Goal: Task Accomplishment & Management: Complete application form

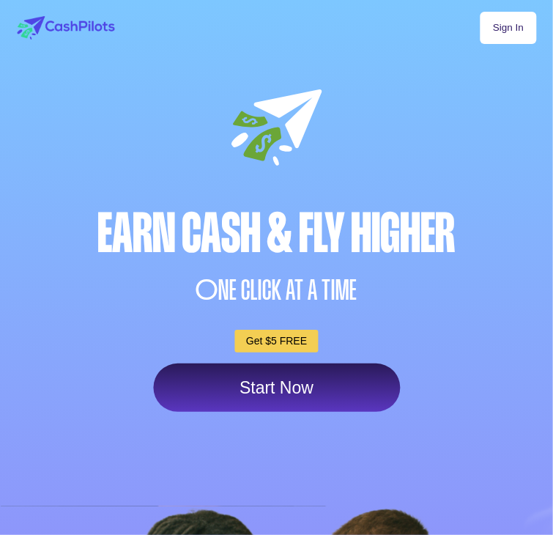
click at [291, 412] on link "Start Now" at bounding box center [276, 387] width 247 height 48
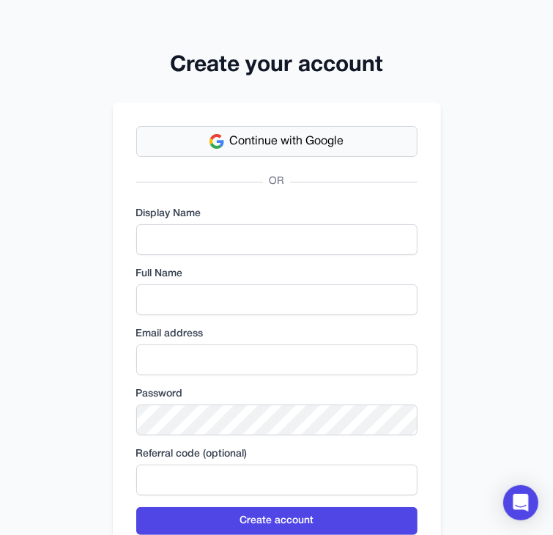
click at [308, 135] on span "Continue with Google" at bounding box center [287, 142] width 114 height 18
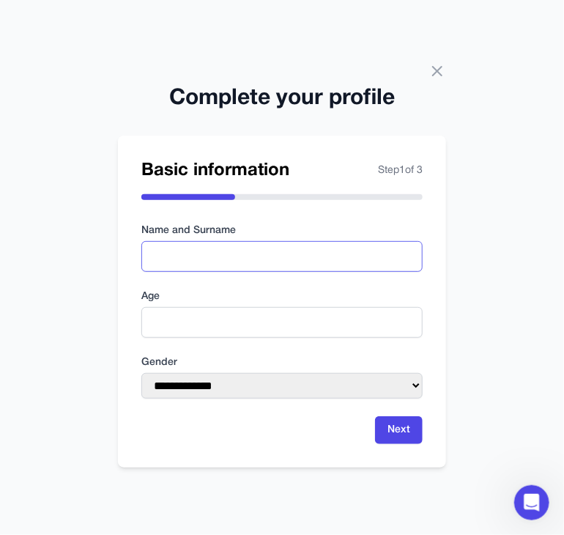
click at [254, 253] on input "text" at bounding box center [281, 256] width 281 height 31
type input "**********"
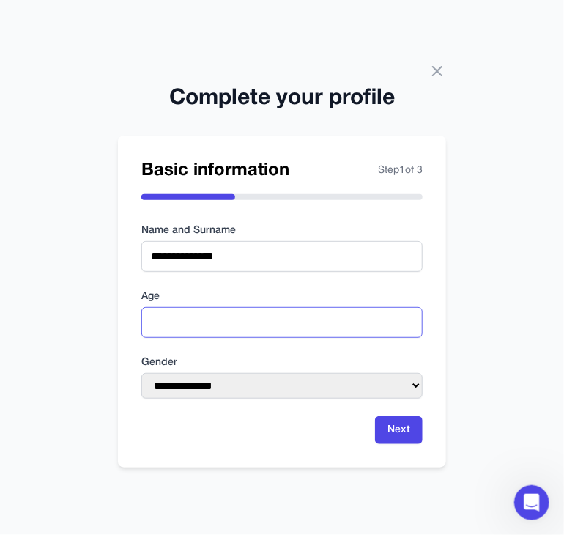
click at [243, 327] on input "number" at bounding box center [281, 322] width 281 height 31
type input "**"
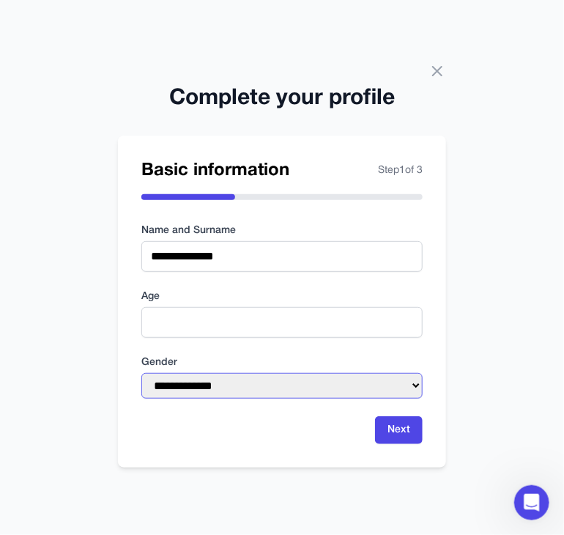
click at [220, 390] on select "**********" at bounding box center [281, 386] width 281 height 26
select select "****"
click at [141, 373] on select "**********" at bounding box center [281, 386] width 281 height 26
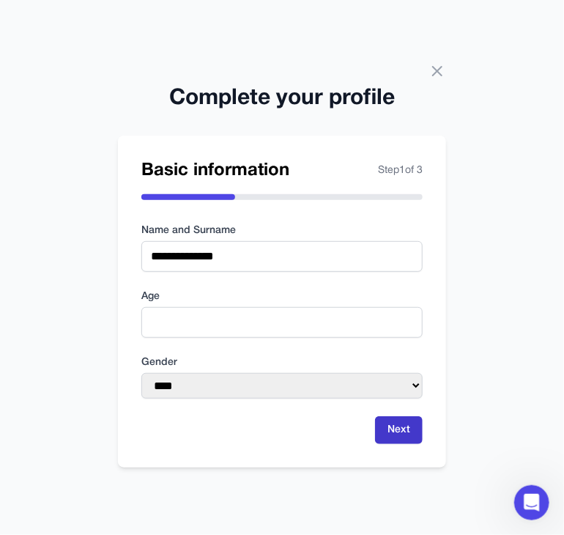
click at [404, 434] on button "Next" at bounding box center [399, 430] width 48 height 28
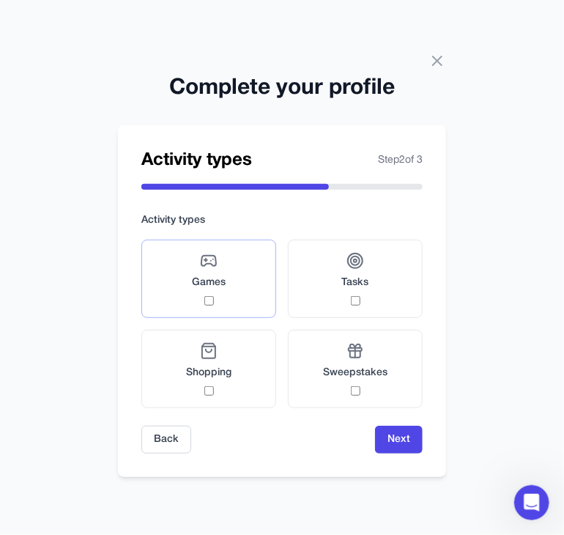
click at [204, 294] on div "Games" at bounding box center [209, 278] width 34 height 53
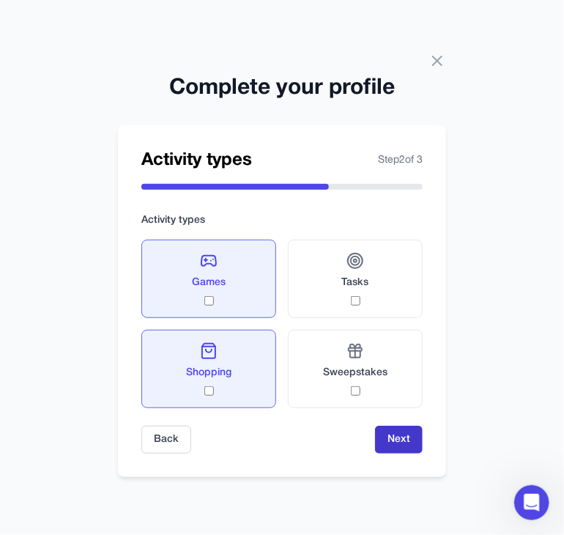
click at [397, 431] on button "Next" at bounding box center [399, 439] width 48 height 28
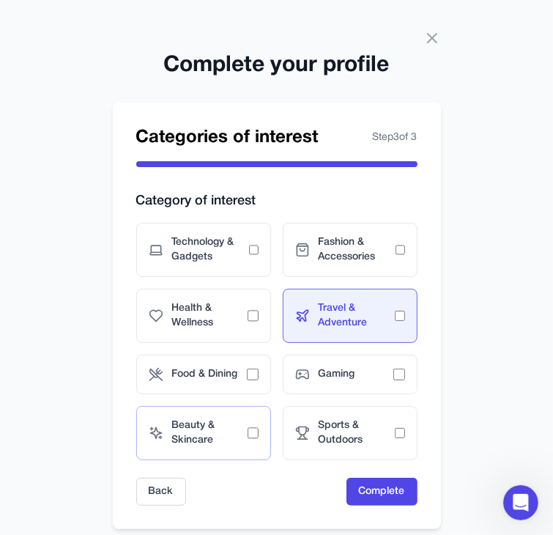
click at [246, 425] on span "Beauty & Skincare" at bounding box center [210, 432] width 76 height 29
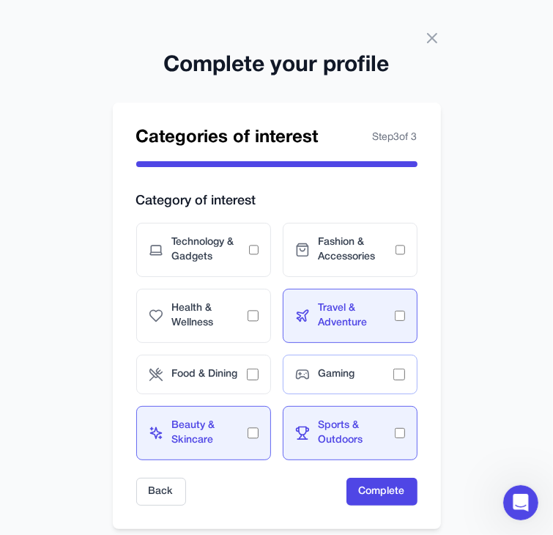
click at [398, 366] on div "Gaming" at bounding box center [350, 374] width 135 height 40
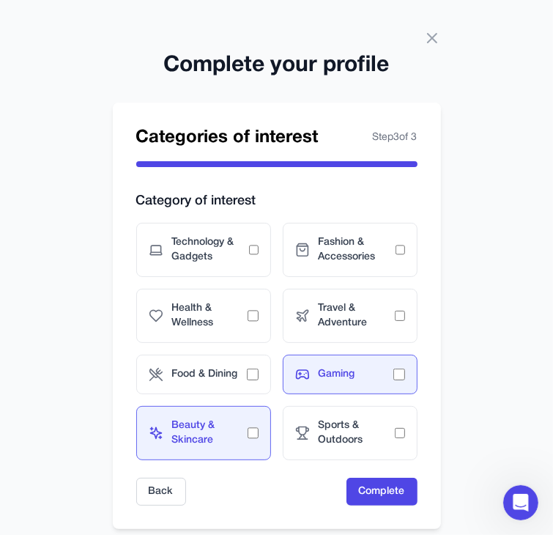
click at [247, 426] on span "Beauty & Skincare" at bounding box center [210, 432] width 76 height 29
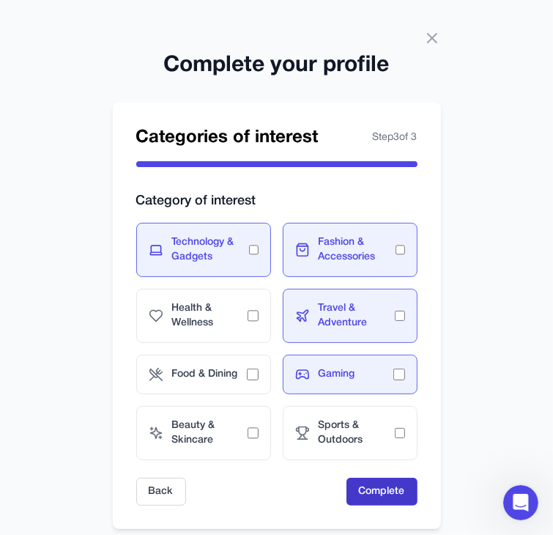
click at [378, 483] on button "Complete" at bounding box center [381, 491] width 71 height 28
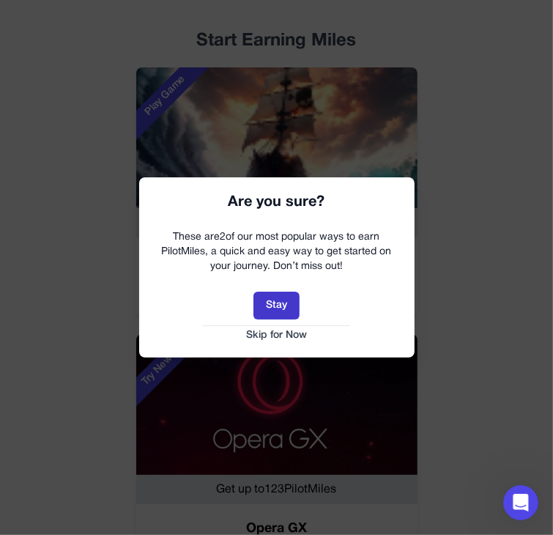
click at [275, 299] on button "Stay" at bounding box center [276, 305] width 46 height 28
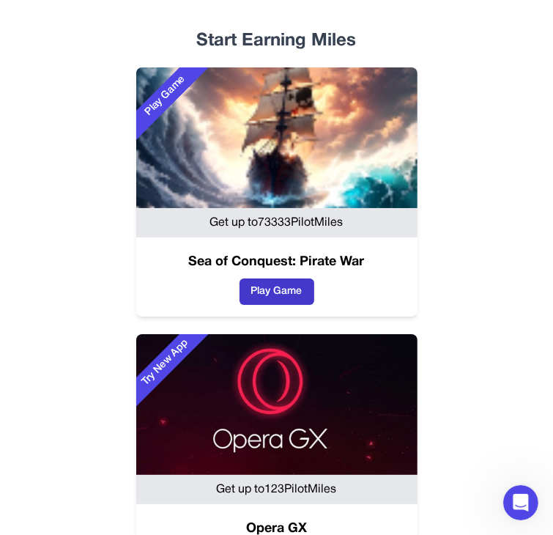
click at [239, 289] on button "Play Game" at bounding box center [276, 291] width 75 height 26
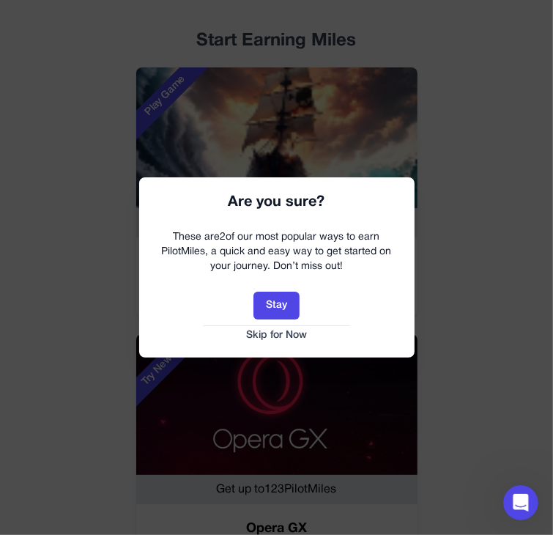
click at [271, 332] on button "Skip for Now" at bounding box center [277, 335] width 246 height 15
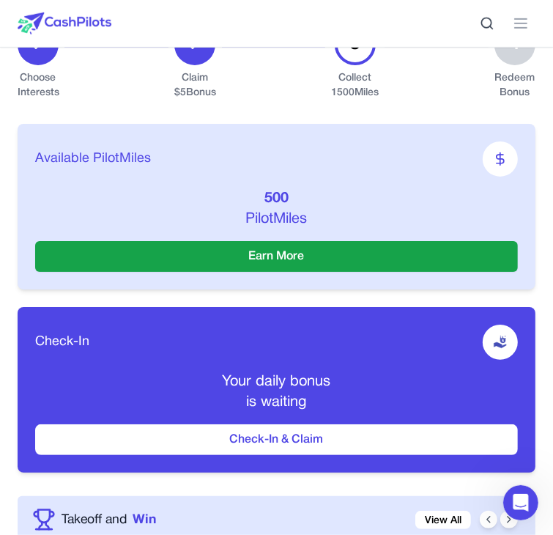
scroll to position [393, 0]
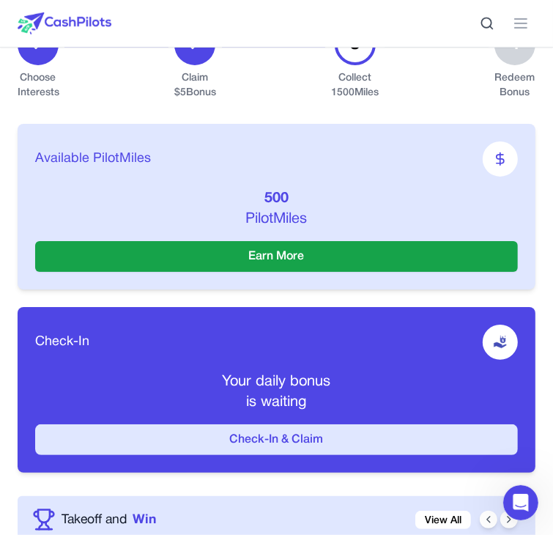
click at [427, 424] on button "Check-In & Claim" at bounding box center [276, 439] width 483 height 31
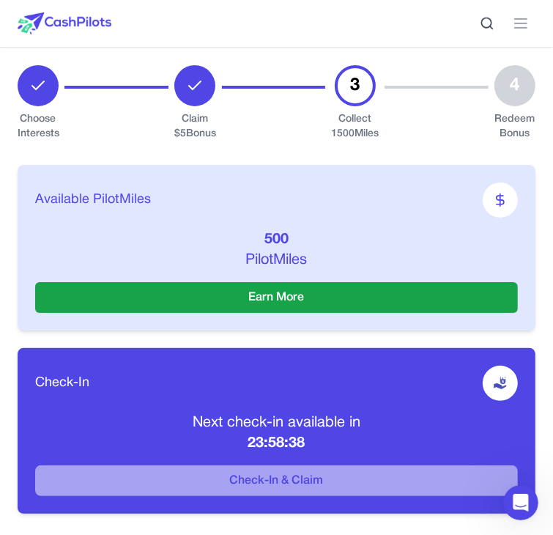
scroll to position [353, 0]
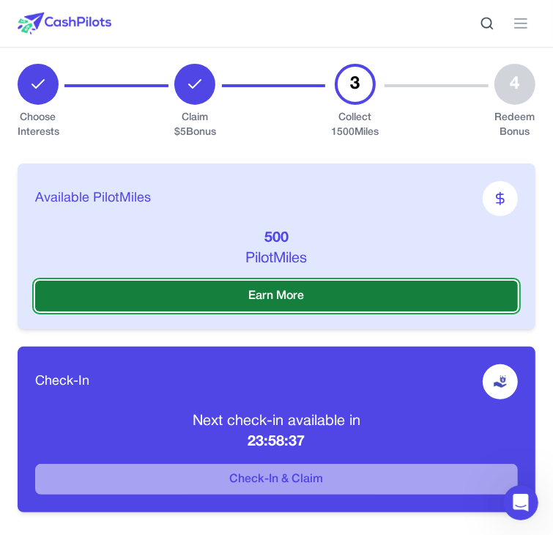
click at [231, 286] on button "Earn More" at bounding box center [276, 295] width 483 height 31
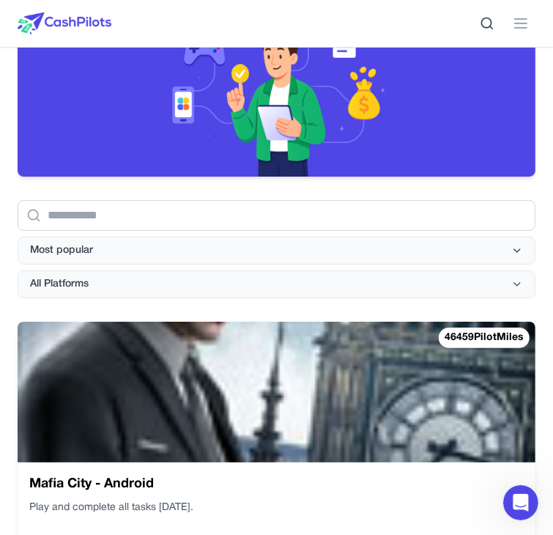
scroll to position [218, 0]
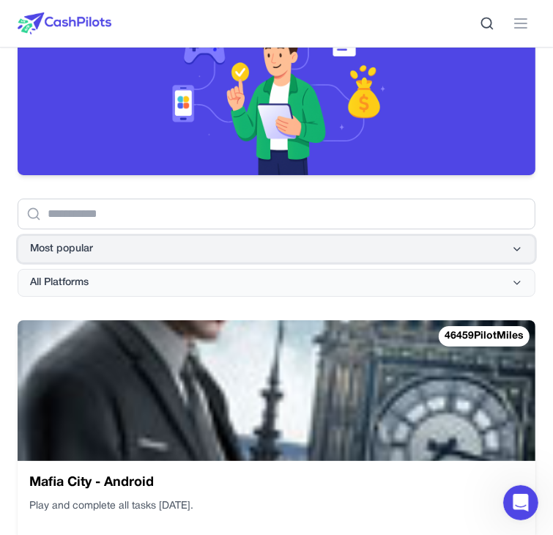
click at [513, 245] on icon at bounding box center [517, 249] width 12 height 12
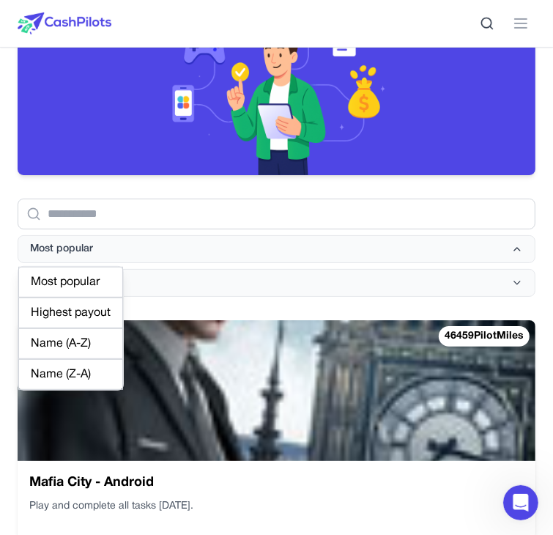
click at [56, 307] on div "Highest payout" at bounding box center [70, 312] width 105 height 31
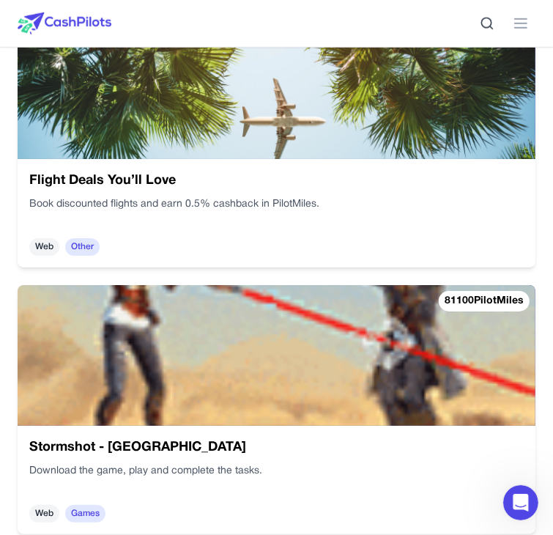
scroll to position [564, 0]
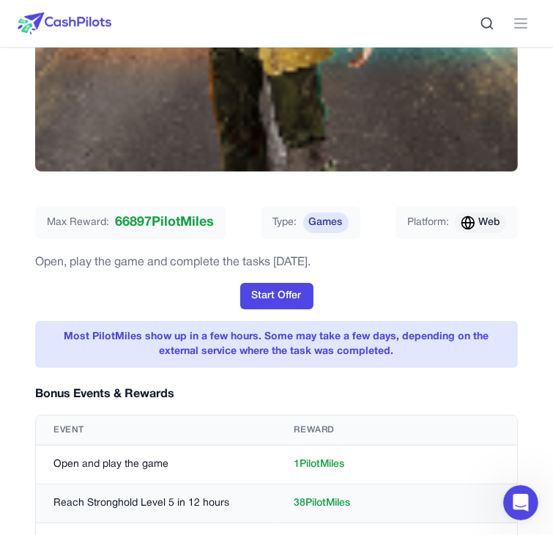
scroll to position [419, 0]
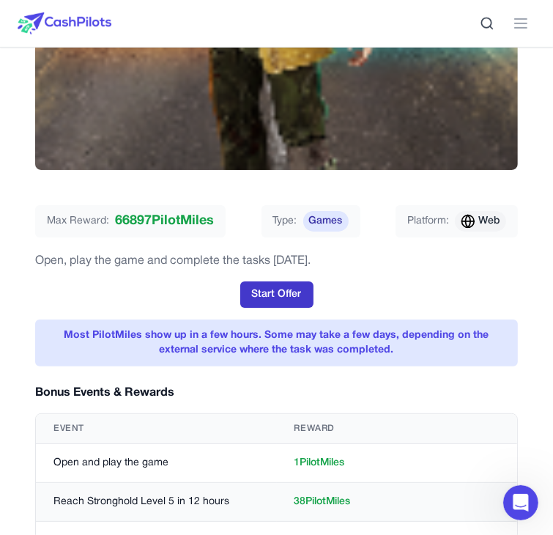
click at [280, 281] on button "Start Offer" at bounding box center [276, 294] width 73 height 26
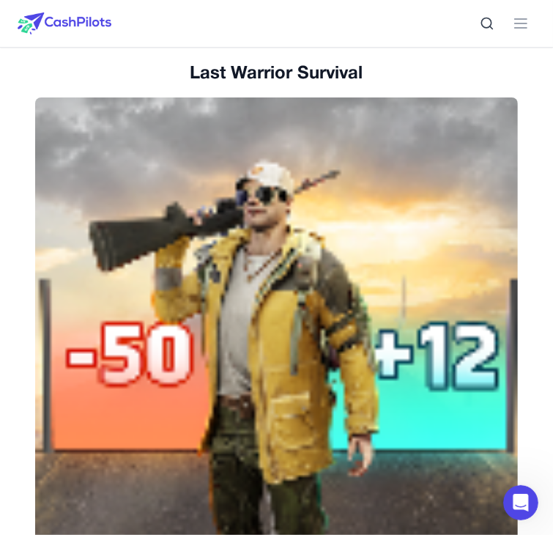
scroll to position [0, 0]
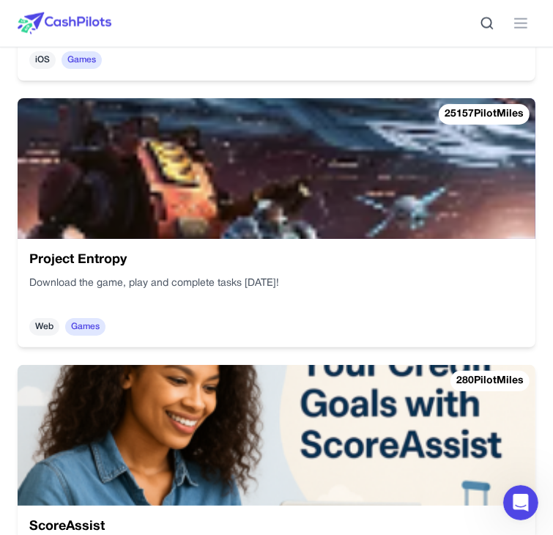
scroll to position [3896, 0]
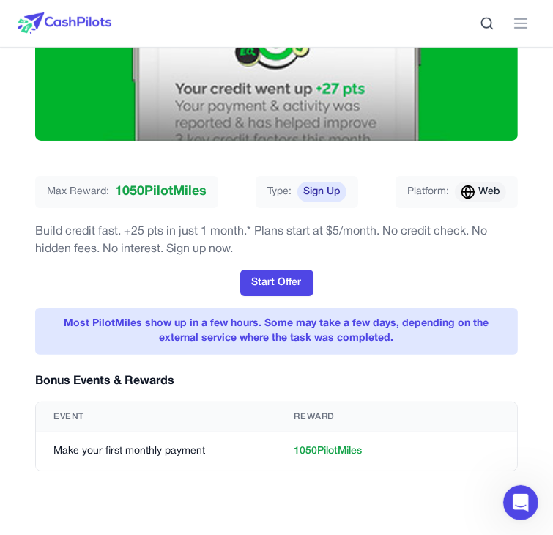
scroll to position [447, 0]
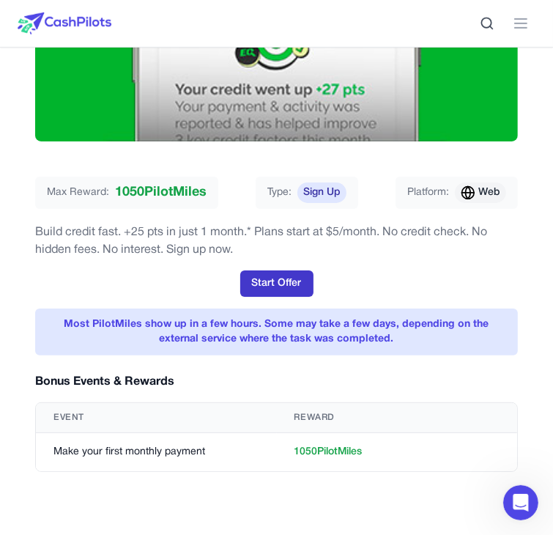
click at [249, 270] on button "Start Offer" at bounding box center [276, 283] width 73 height 26
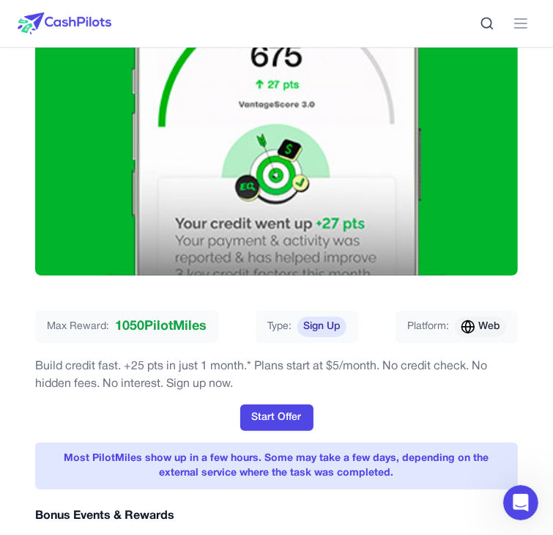
scroll to position [0, 0]
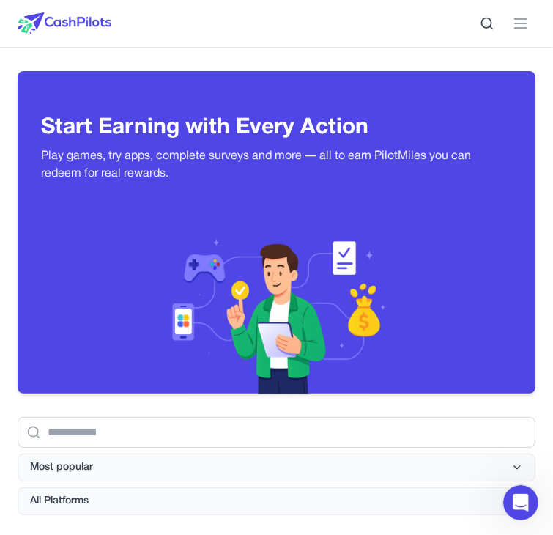
scroll to position [1222, 0]
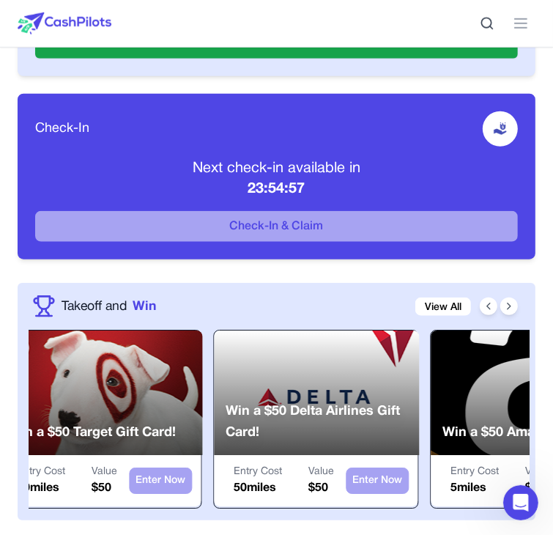
scroll to position [0, 1658]
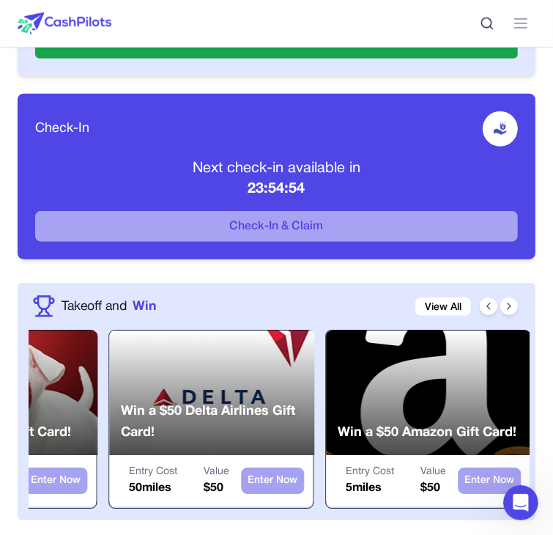
click at [404, 330] on div at bounding box center [428, 392] width 205 height 124
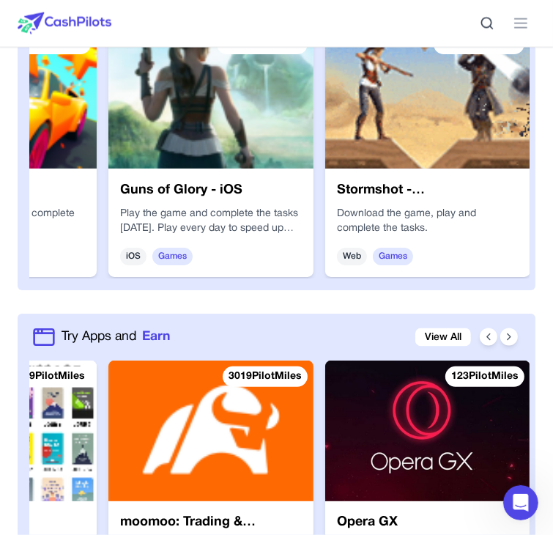
scroll to position [0, 0]
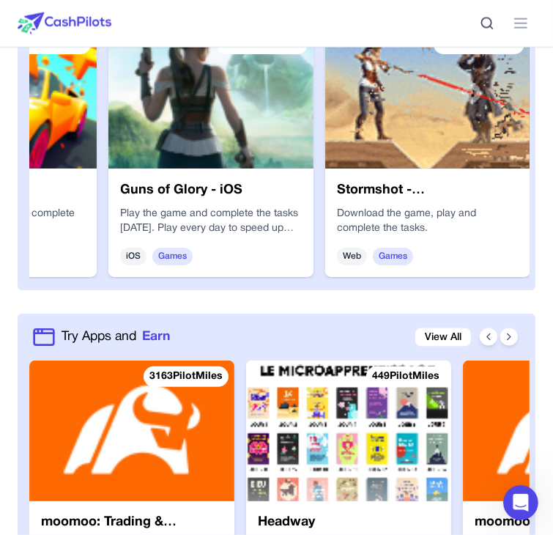
click at [341, 360] on img at bounding box center [348, 430] width 205 height 141
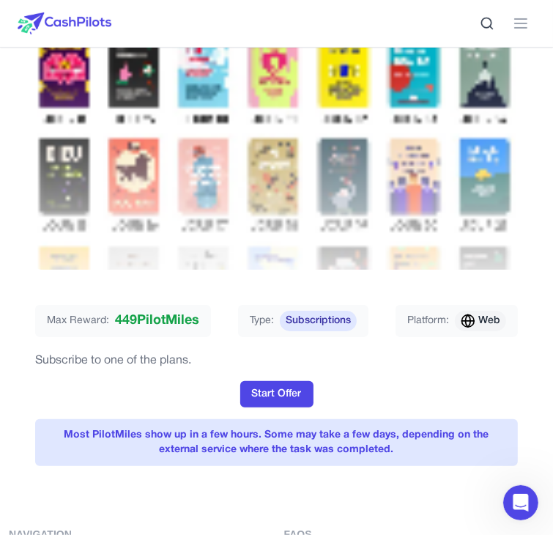
scroll to position [319, 0]
click at [337, 311] on span "Subscriptions" at bounding box center [318, 321] width 77 height 21
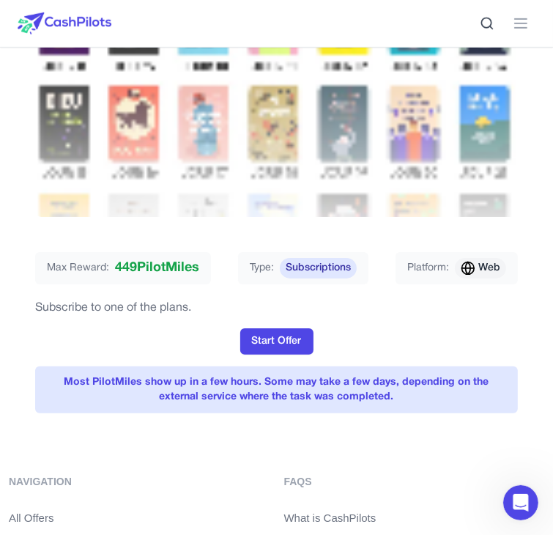
scroll to position [376, 0]
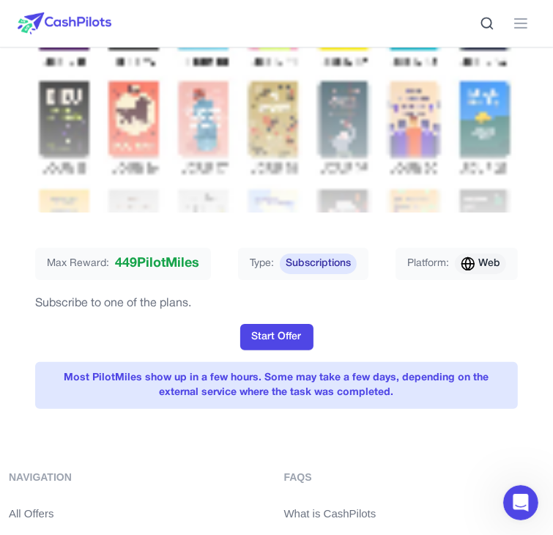
click at [322, 253] on span "Subscriptions" at bounding box center [318, 263] width 77 height 21
click at [148, 253] on span "449 PilotMiles" at bounding box center [157, 263] width 84 height 21
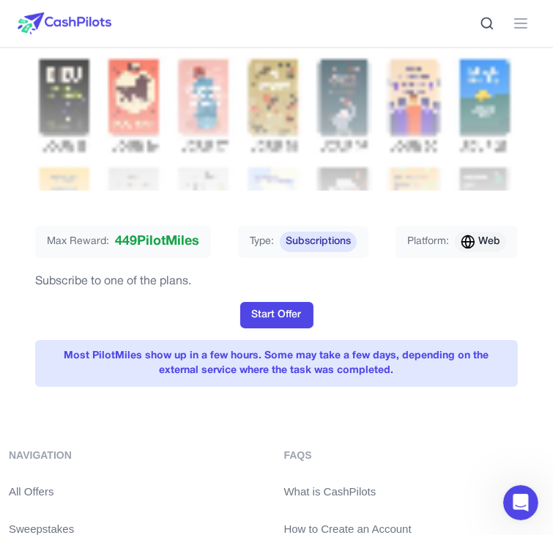
scroll to position [395, 0]
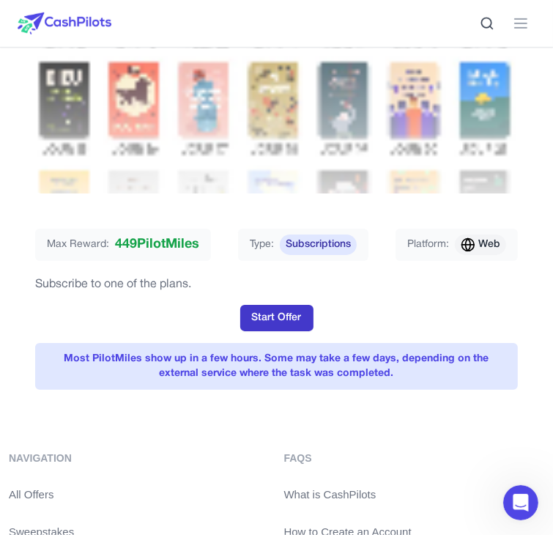
click at [294, 305] on button "Start Offer" at bounding box center [276, 318] width 73 height 26
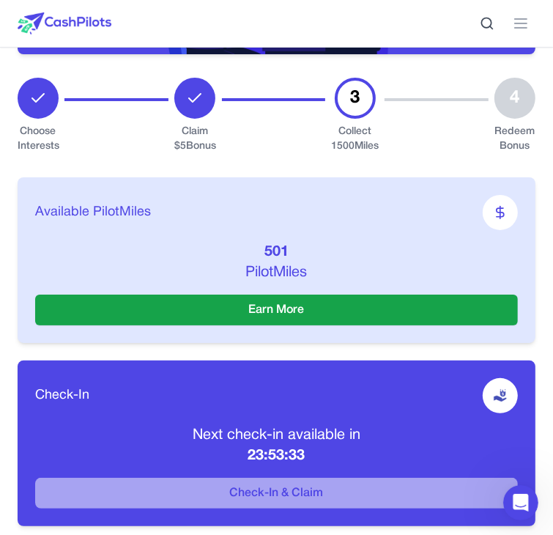
scroll to position [341, 0]
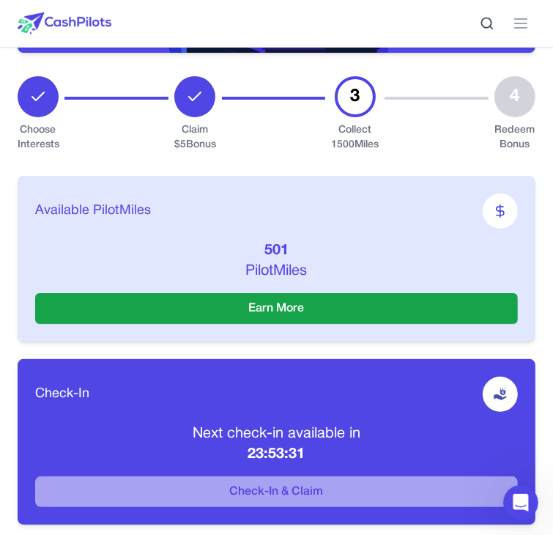
click at [493, 204] on icon at bounding box center [500, 211] width 15 height 15
click at [152, 218] on div "Available PilotMiles" at bounding box center [276, 210] width 483 height 35
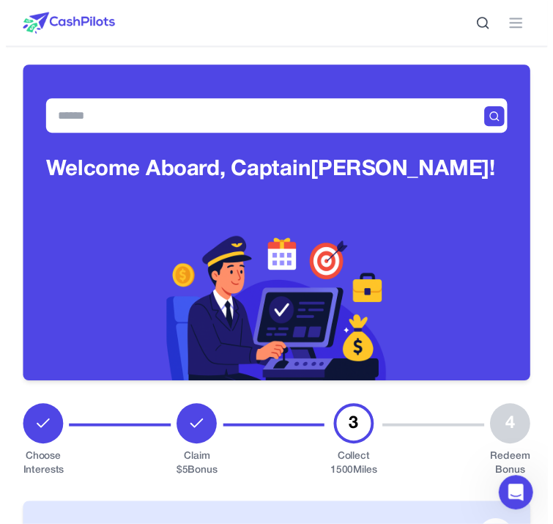
scroll to position [0, 0]
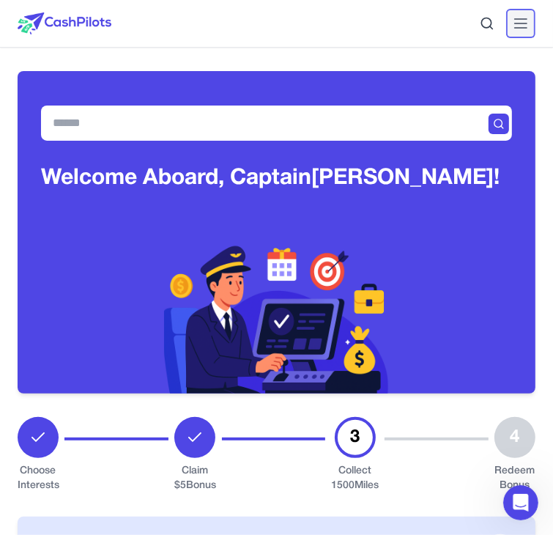
click at [522, 23] on line at bounding box center [521, 23] width 12 height 0
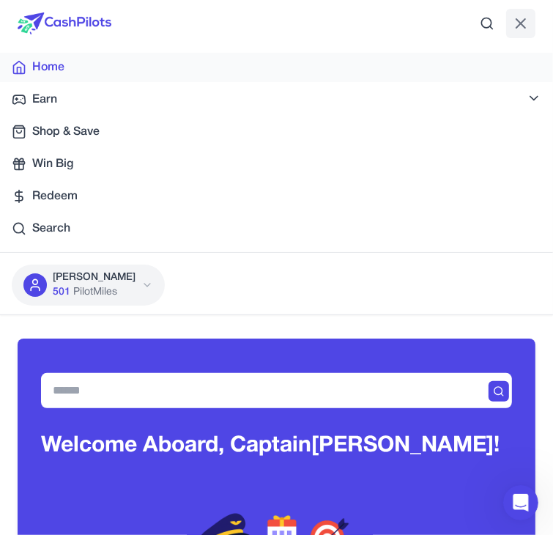
click at [112, 73] on div "Home" at bounding box center [276, 68] width 529 height 18
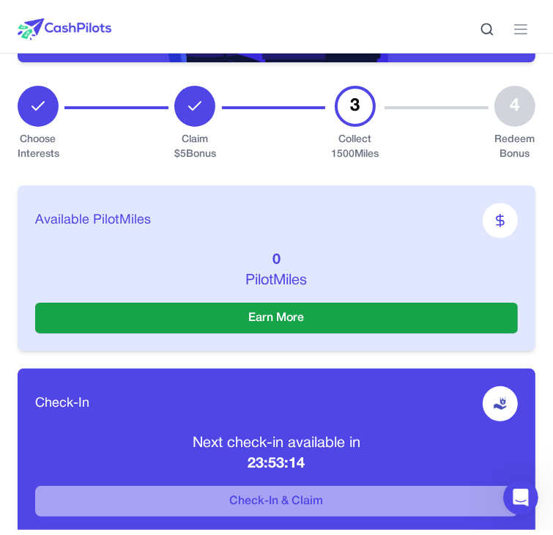
scroll to position [338, 0]
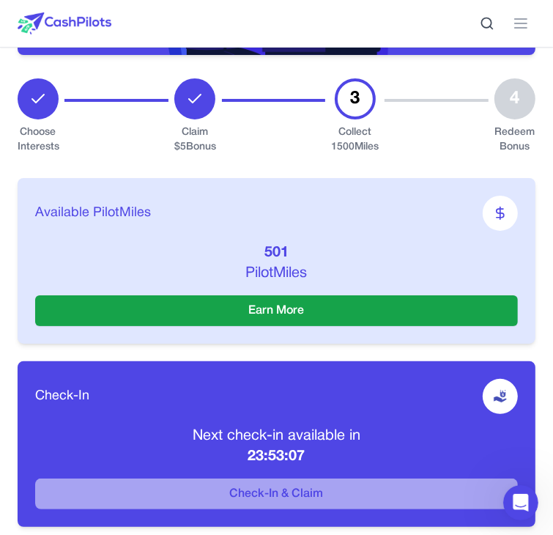
click at [498, 379] on div at bounding box center [500, 396] width 35 height 35
click at [446, 361] on div "Check-In Next check-in available in 23:53:06 Check-In & Claim" at bounding box center [277, 444] width 518 height 166
drag, startPoint x: 446, startPoint y: 237, endPoint x: 382, endPoint y: 245, distance: 64.9
click at [382, 361] on div "Check-In Next check-in available in 23:53:06 Check-In & Claim" at bounding box center [277, 444] width 518 height 166
click at [89, 386] on span "Check-In" at bounding box center [62, 396] width 54 height 21
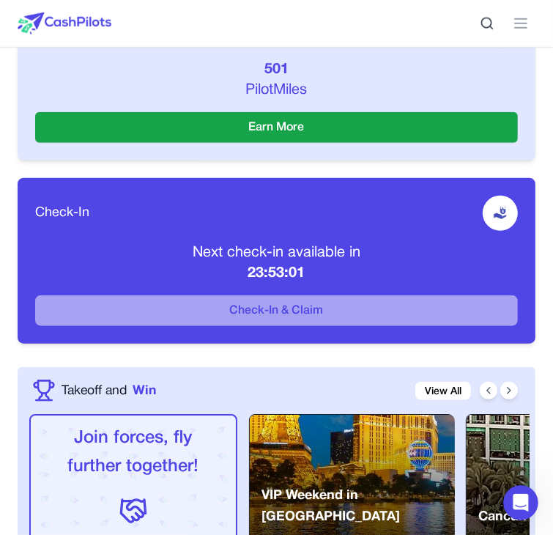
scroll to position [527, 0]
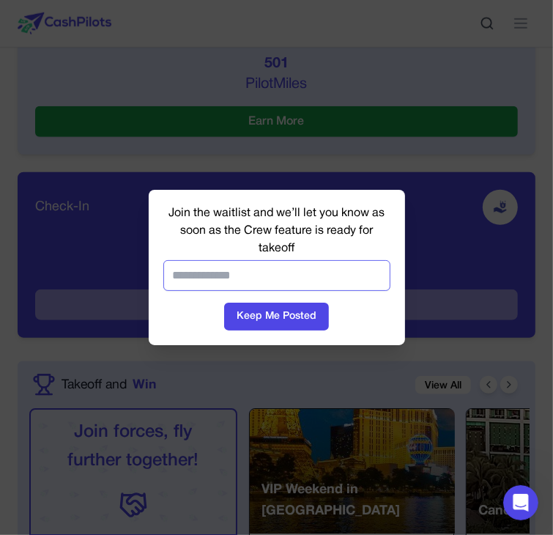
click at [307, 275] on input "email" at bounding box center [276, 275] width 227 height 31
type input "**********"
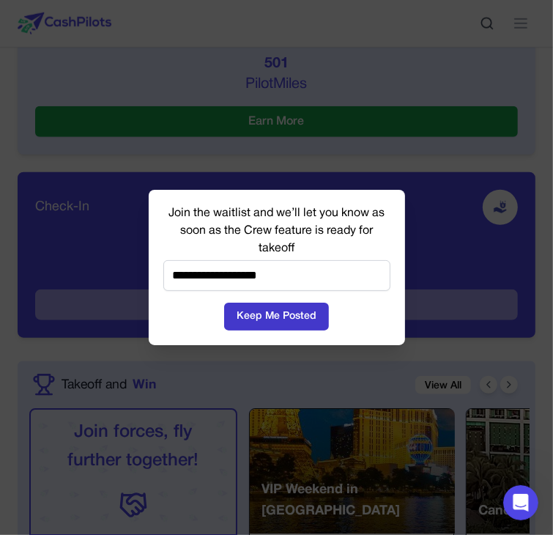
click at [293, 312] on button "Keep Me Posted" at bounding box center [276, 316] width 105 height 28
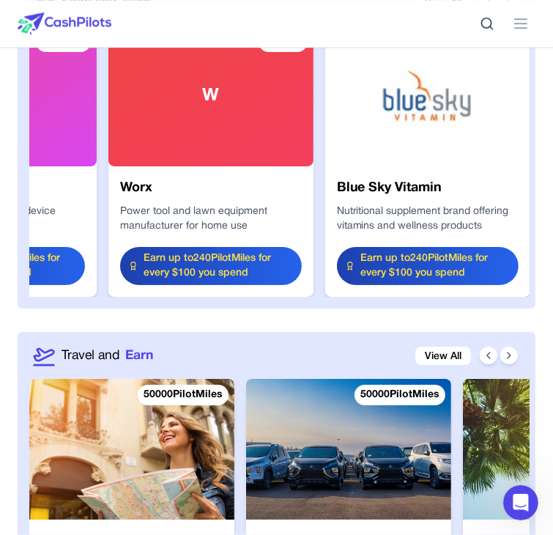
scroll to position [0, 4]
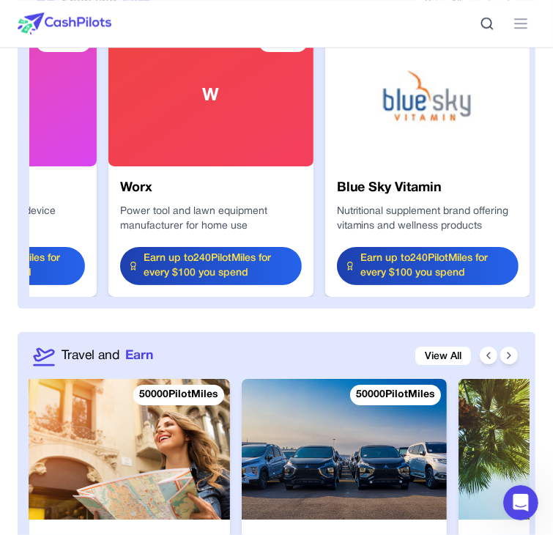
click at [315, 379] on img at bounding box center [344, 449] width 205 height 141
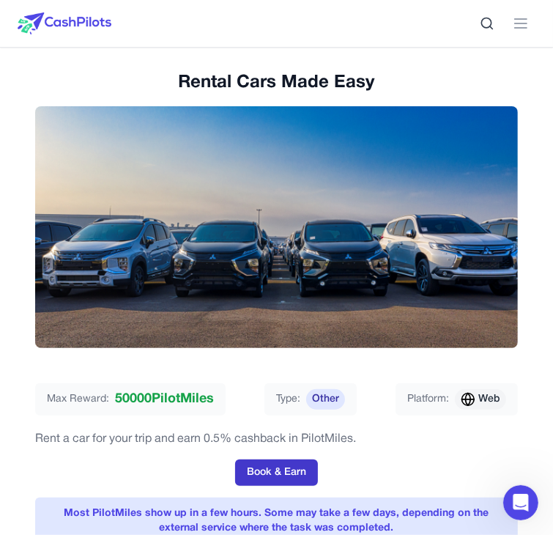
click at [280, 459] on button "Book & Earn" at bounding box center [276, 472] width 83 height 26
click at [324, 389] on span "Other" at bounding box center [325, 399] width 39 height 21
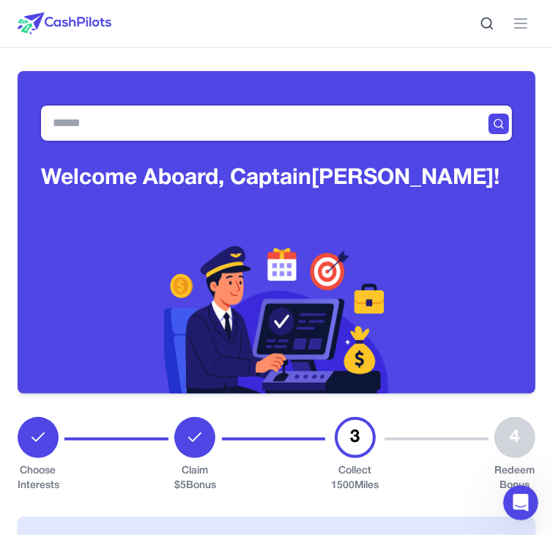
click at [279, 116] on input "text" at bounding box center [276, 122] width 471 height 35
click at [278, 114] on input "text" at bounding box center [276, 122] width 471 height 35
type input "*"
type input "*******"
click at [497, 118] on icon at bounding box center [499, 124] width 12 height 12
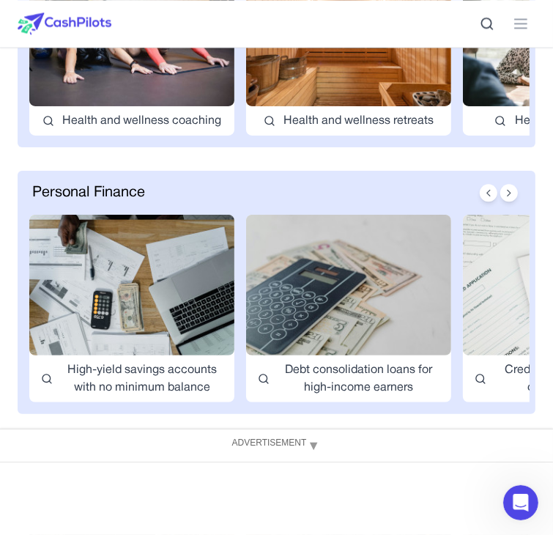
scroll to position [1553, 0]
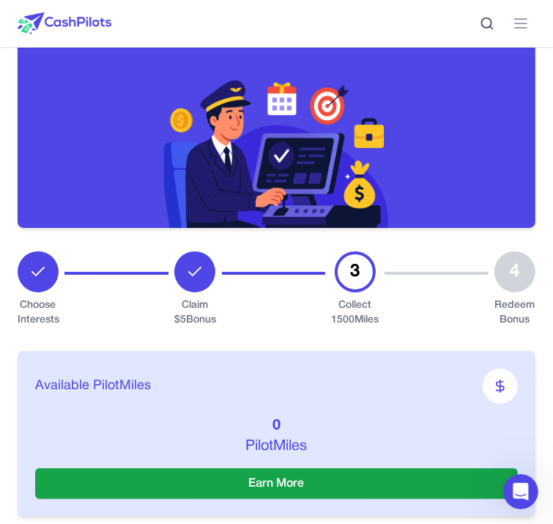
scroll to position [179, 0]
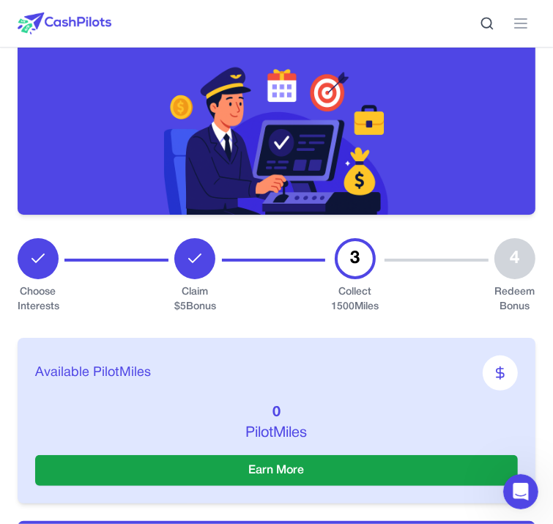
click at [280, 175] on img at bounding box center [277, 133] width 226 height 161
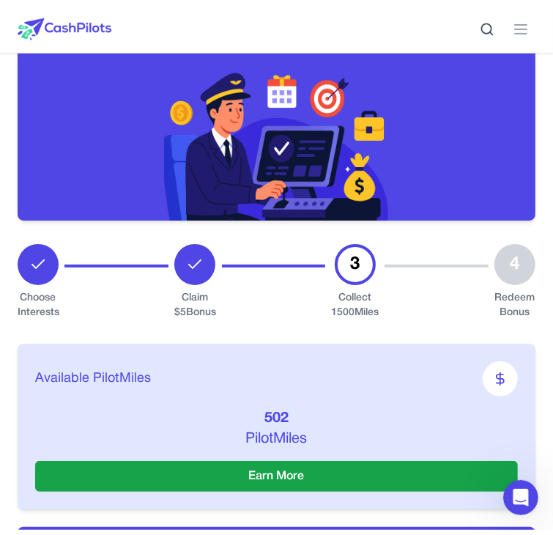
scroll to position [337, 0]
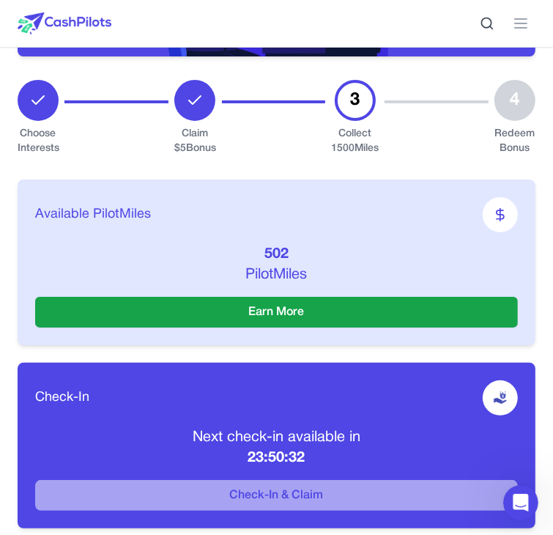
click at [497, 214] on icon at bounding box center [500, 214] width 7 height 9
click at [96, 226] on div "Available PilotMiles" at bounding box center [276, 214] width 483 height 35
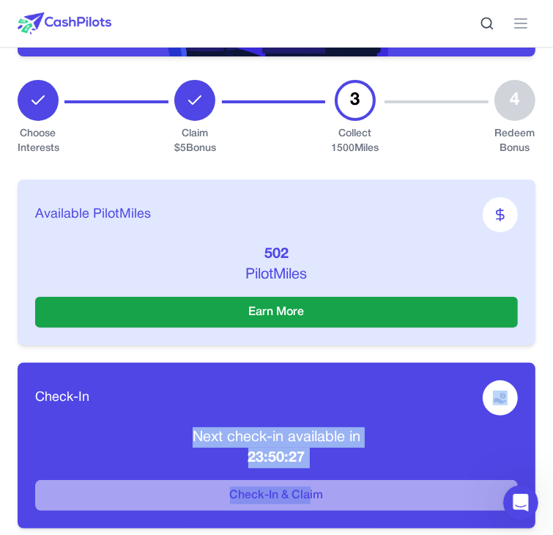
click at [444, 363] on div "Check-In Next check-in available in 23:50:27 Check-In & Claim" at bounding box center [277, 446] width 518 height 166
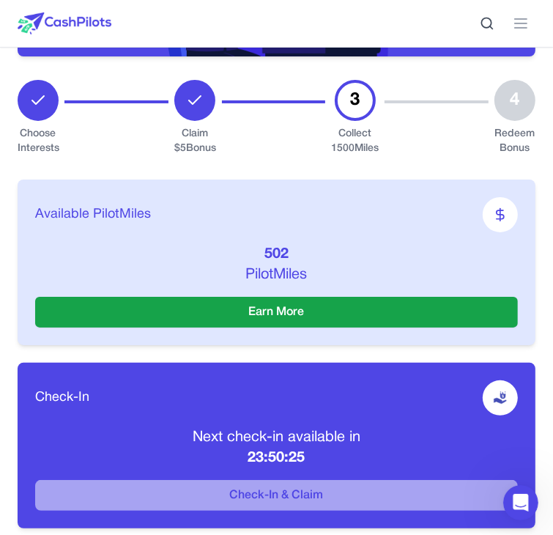
click at [216, 352] on div "Available PilotMiles 502 PilotMiles Earn More Check-In Next check-in available …" at bounding box center [277, 353] width 518 height 395
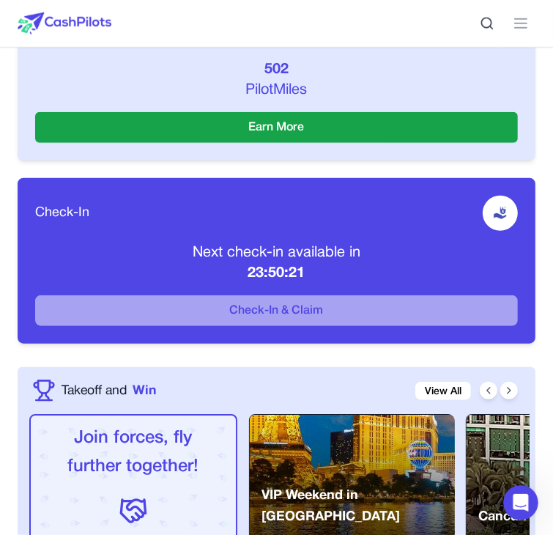
scroll to position [521, 0]
click at [522, 504] on icon "Open Intercom Messenger" at bounding box center [520, 502] width 24 height 24
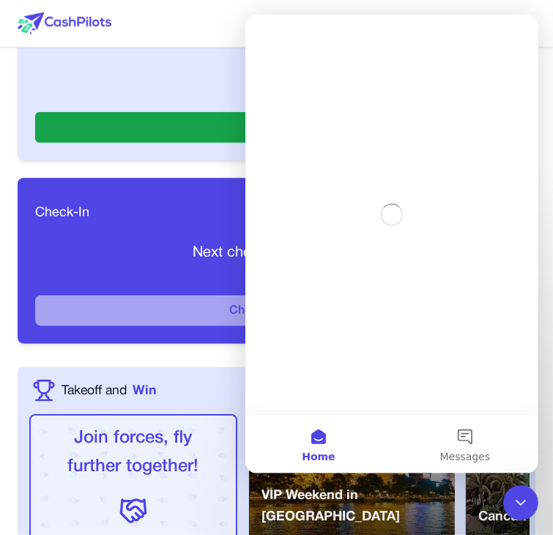
scroll to position [0, 0]
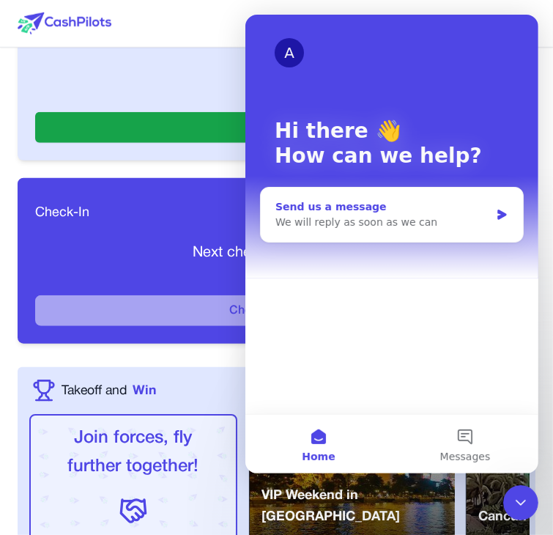
click at [437, 222] on div "We will reply as soon as we can" at bounding box center [382, 222] width 215 height 15
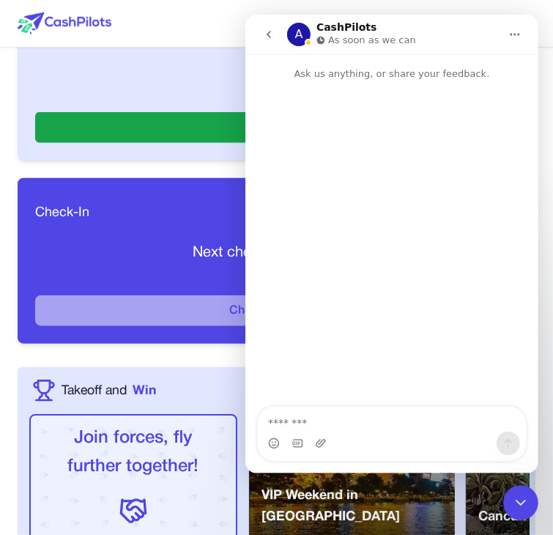
click at [321, 423] on textarea "Message…" at bounding box center [391, 418] width 268 height 25
type textarea "**********"
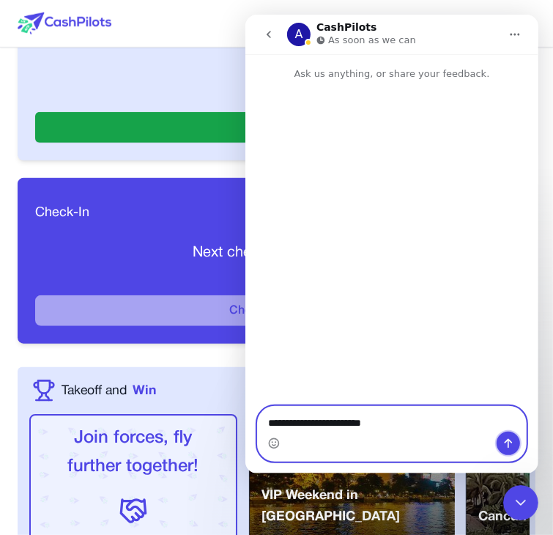
click at [506, 442] on icon "Send a message…" at bounding box center [508, 443] width 12 height 12
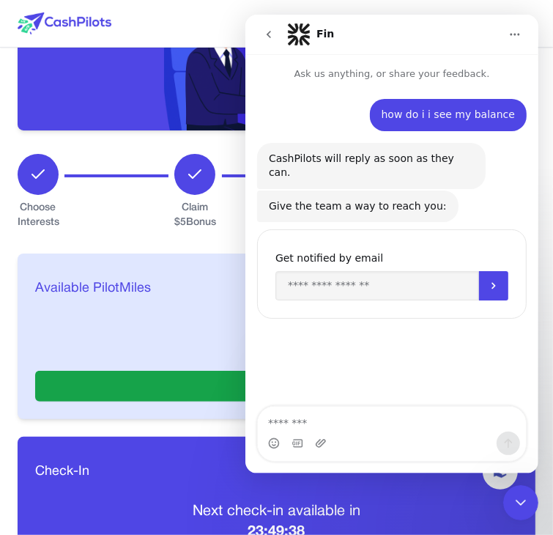
scroll to position [255, 0]
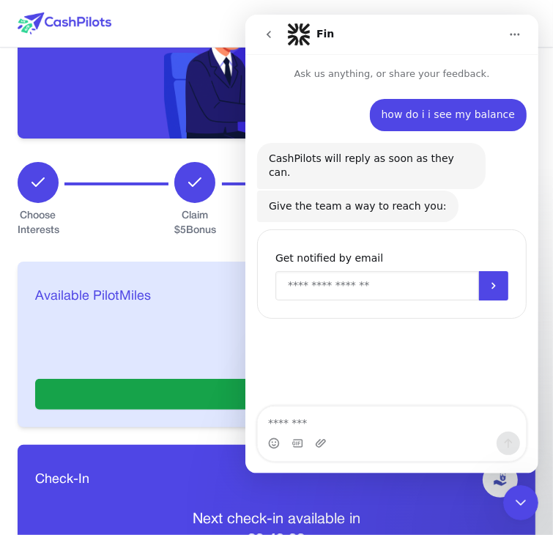
click at [395, 277] on input "Enter your email" at bounding box center [377, 285] width 204 height 29
click at [387, 271] on input "Enter your email" at bounding box center [377, 285] width 204 height 29
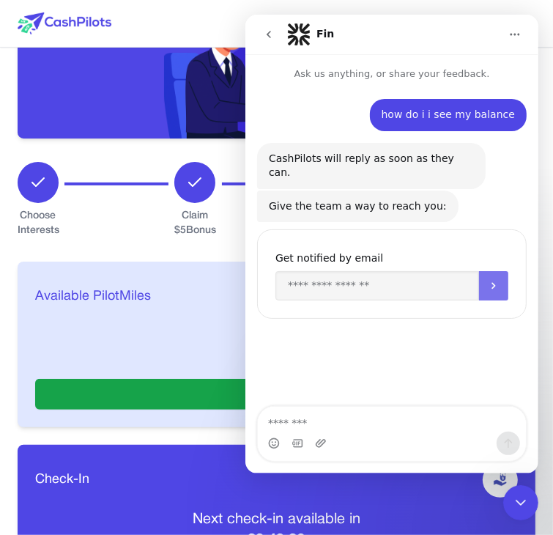
click at [487, 280] on button "Submit" at bounding box center [492, 285] width 29 height 29
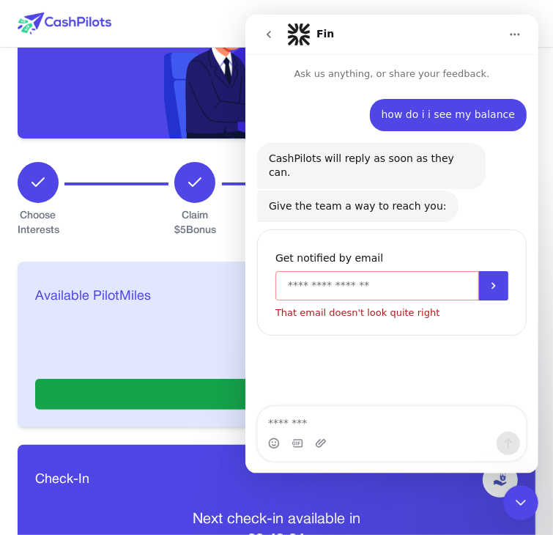
click at [419, 271] on input "Enter your email" at bounding box center [377, 285] width 204 height 29
type input "******"
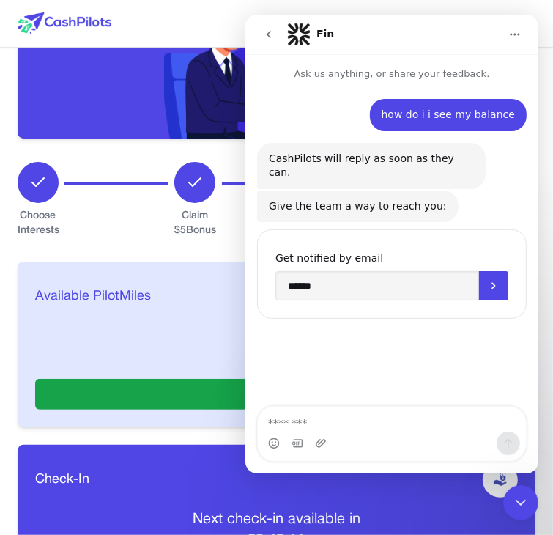
click at [268, 35] on icon "go back" at bounding box center [268, 34] width 4 height 7
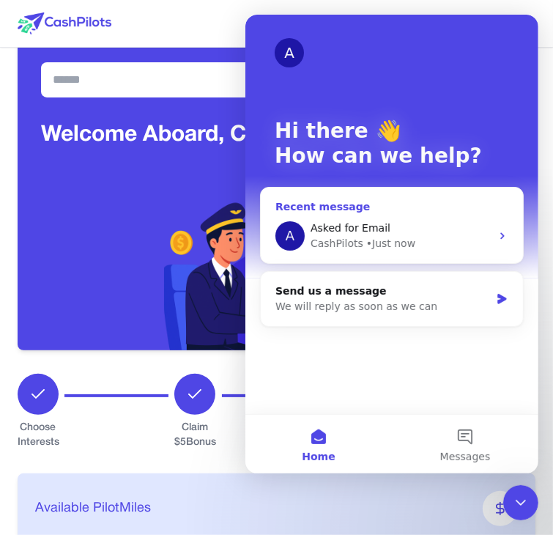
scroll to position [48, 0]
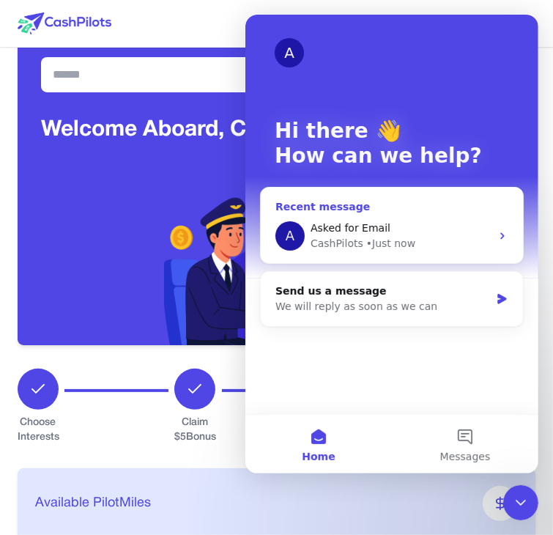
click at [436, 232] on div "Asked for Email" at bounding box center [400, 227] width 180 height 15
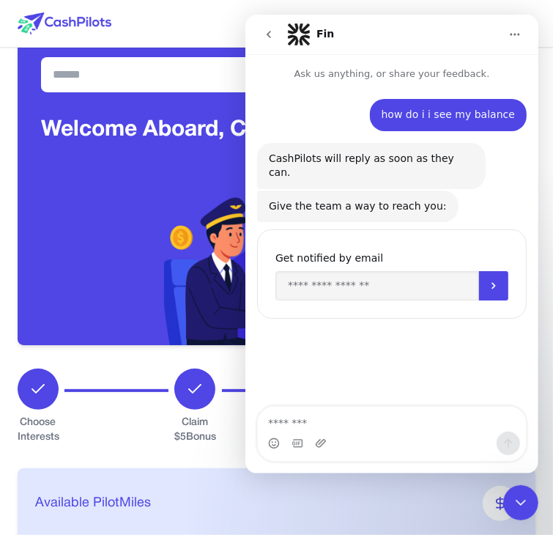
click at [261, 37] on button "go back" at bounding box center [268, 35] width 28 height 28
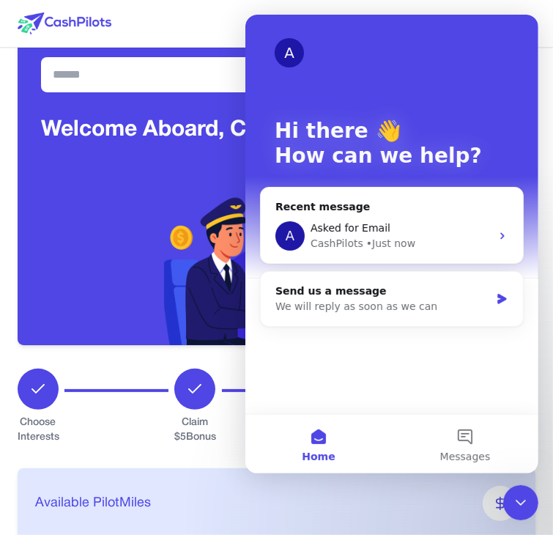
click at [210, 206] on img at bounding box center [277, 264] width 226 height 161
click at [524, 491] on div "Close Intercom Messenger" at bounding box center [519, 501] width 35 height 35
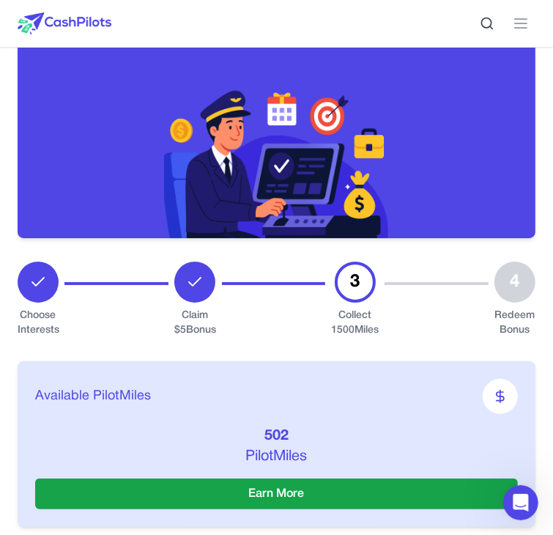
scroll to position [157, 0]
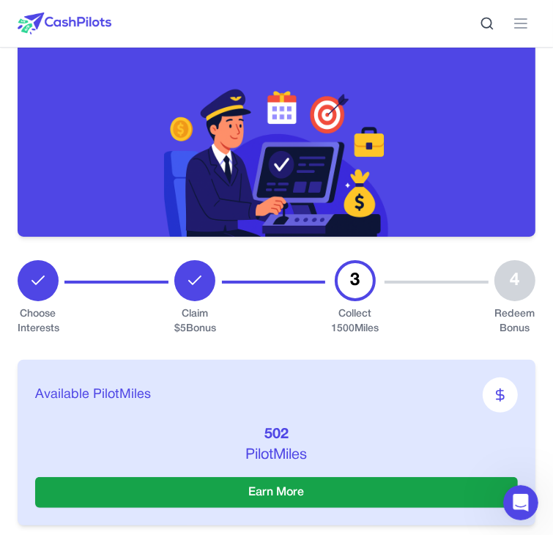
click at [516, 278] on div "4" at bounding box center [514, 280] width 41 height 41
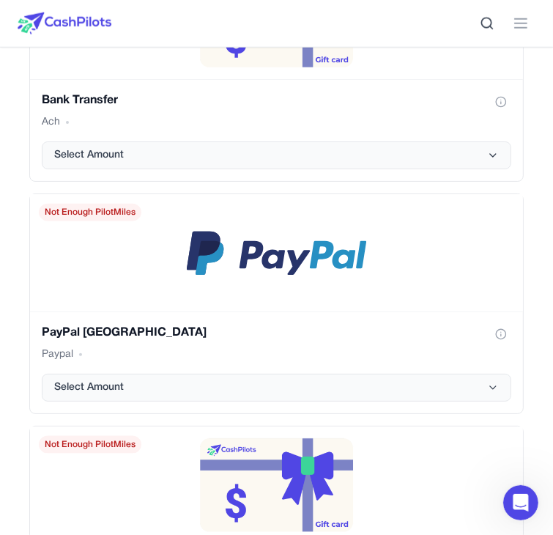
scroll to position [3562, 0]
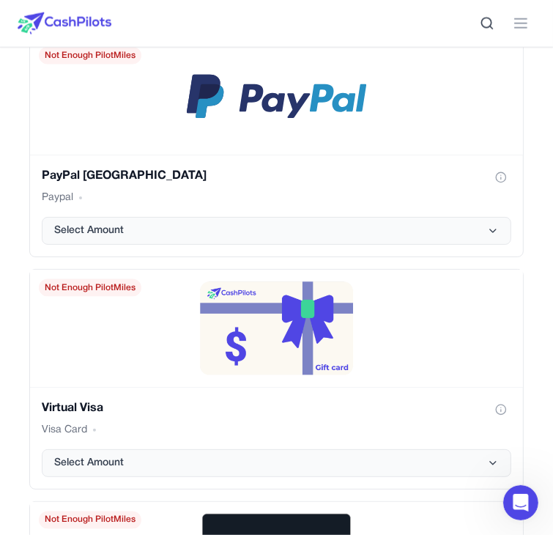
scroll to position [3720, 0]
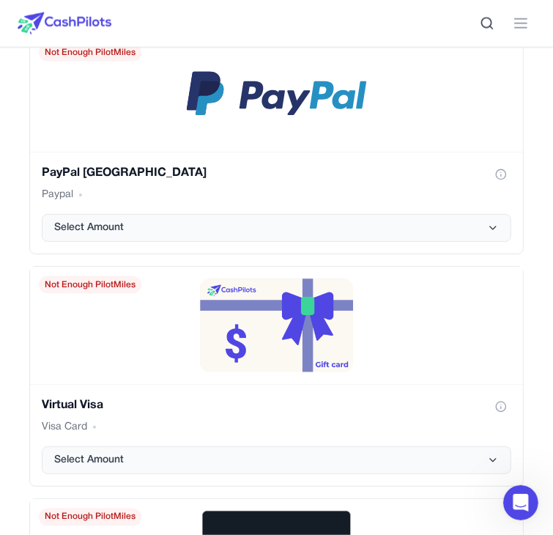
drag, startPoint x: 243, startPoint y: 265, endPoint x: 491, endPoint y: 269, distance: 247.6
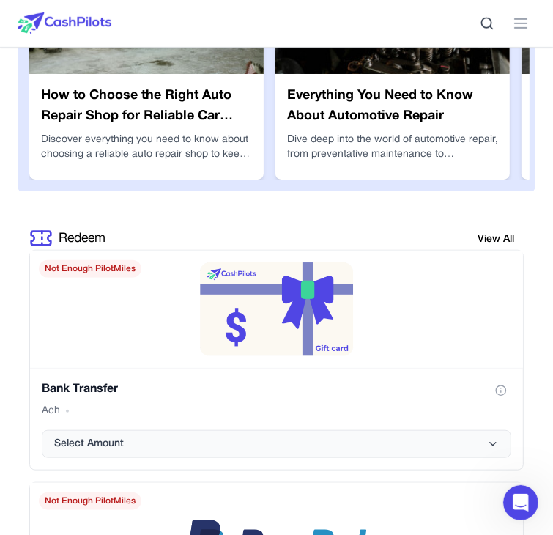
scroll to position [3246, 0]
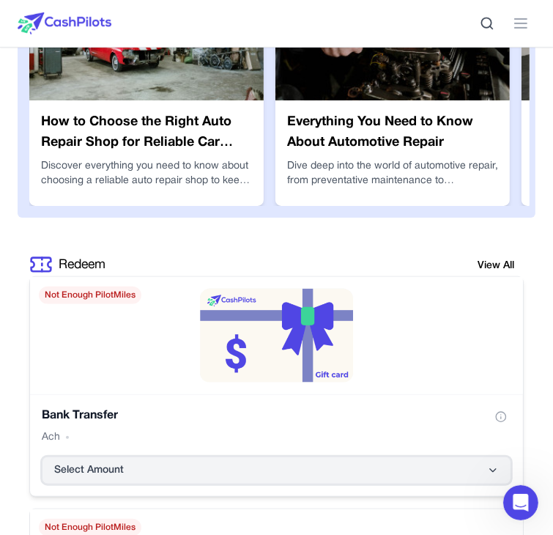
click at [487, 464] on icon "Bank Transfer gift card" at bounding box center [493, 470] width 12 height 12
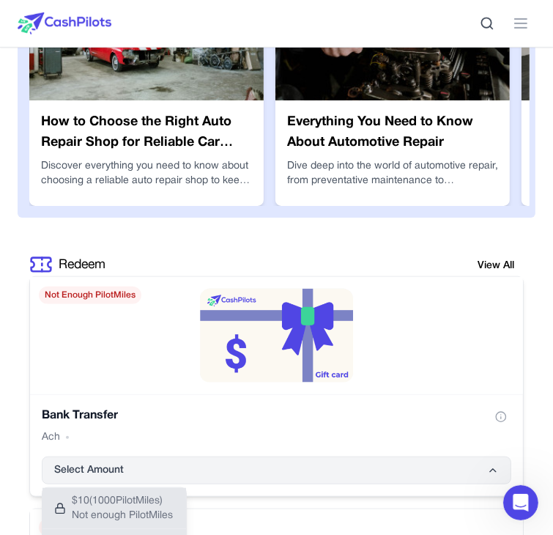
drag, startPoint x: 172, startPoint y: 317, endPoint x: 251, endPoint y: 284, distance: 85.7
click at [251, 456] on div "Select Amount $ 10 ( 1000 PilotMiles) Not enough PilotMiles $ 20 ( 2000 PilotMi…" at bounding box center [276, 470] width 469 height 28
click at [251, 456] on button "Select Amount" at bounding box center [276, 470] width 469 height 28
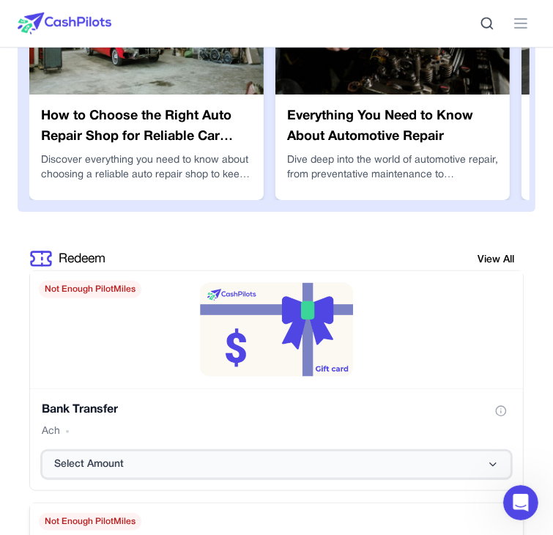
scroll to position [3261, 0]
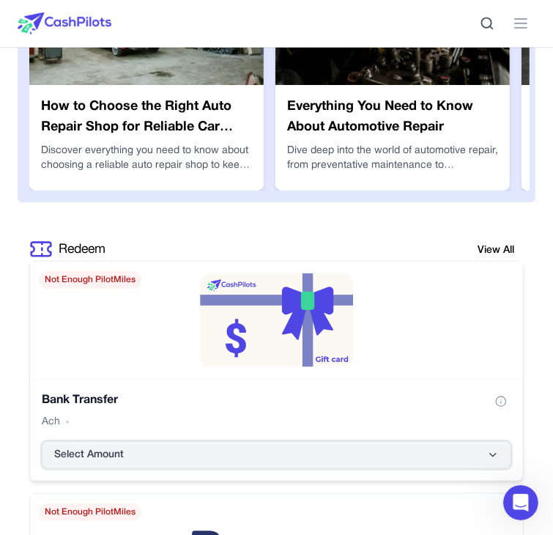
click at [487, 449] on icon "Bank Transfer gift card" at bounding box center [493, 455] width 12 height 12
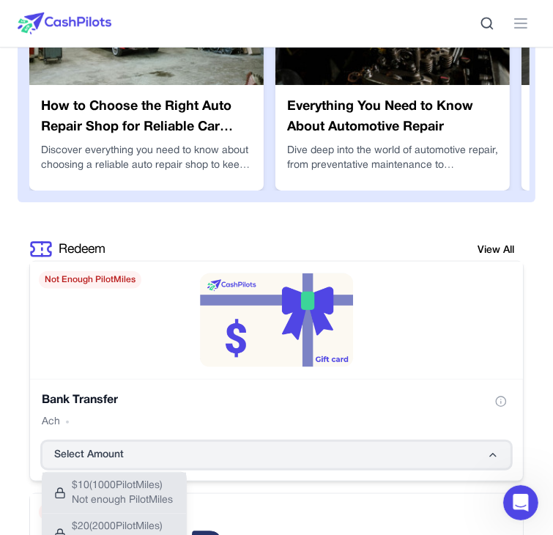
click at [487, 449] on icon "Bank Transfer gift card" at bounding box center [493, 455] width 12 height 12
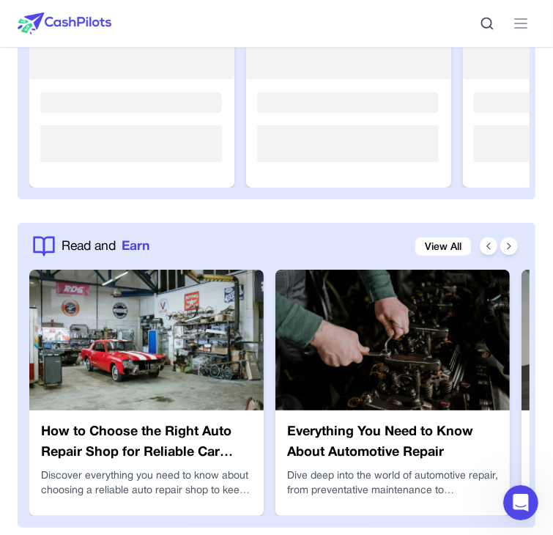
scroll to position [3085, 0]
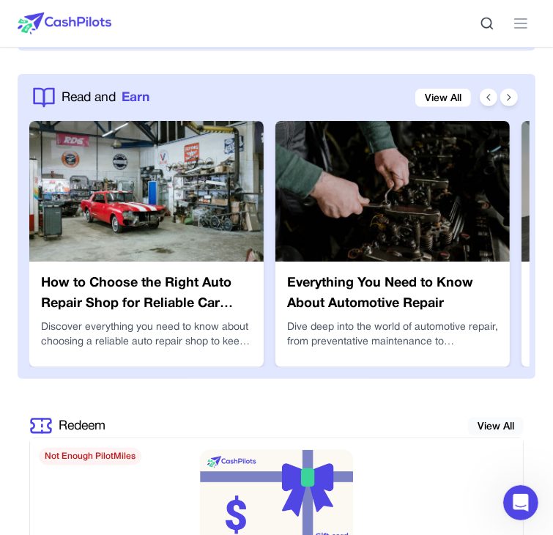
click at [501, 417] on link "View All" at bounding box center [496, 426] width 56 height 18
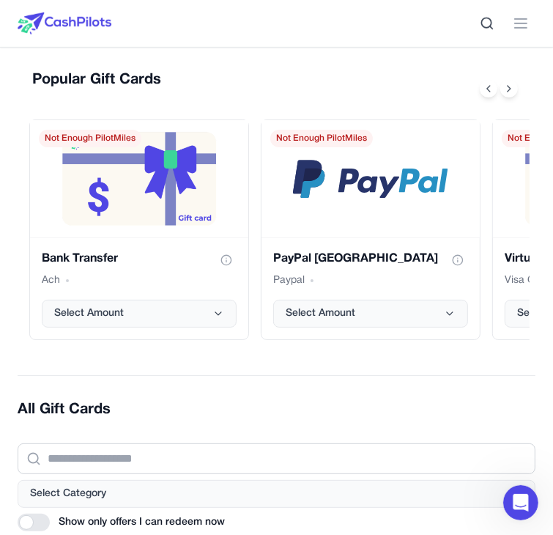
scroll to position [365, 0]
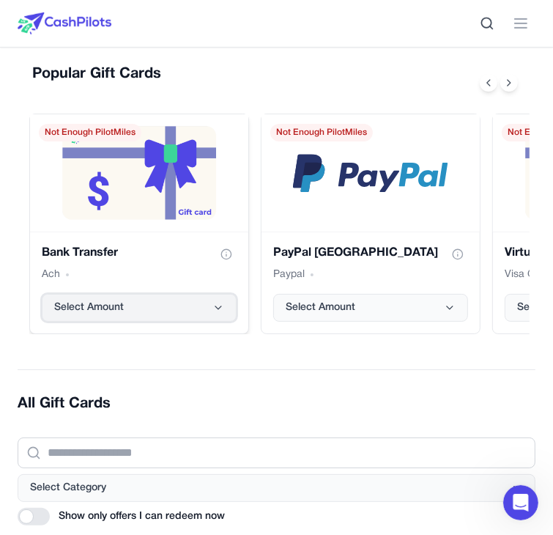
click at [217, 297] on button "Select Amount" at bounding box center [139, 308] width 195 height 28
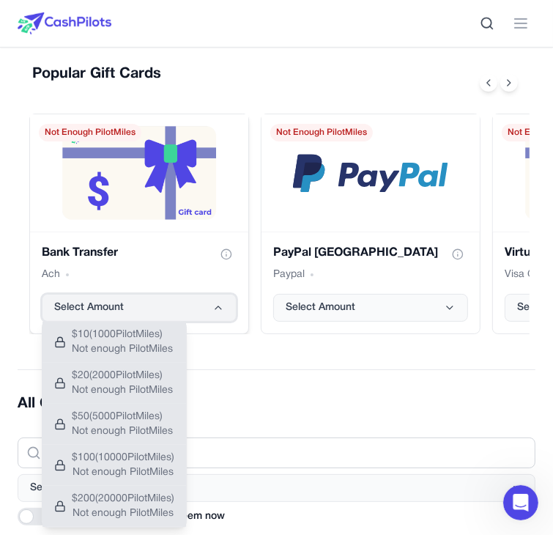
click at [217, 297] on button "Select Amount" at bounding box center [139, 308] width 195 height 28
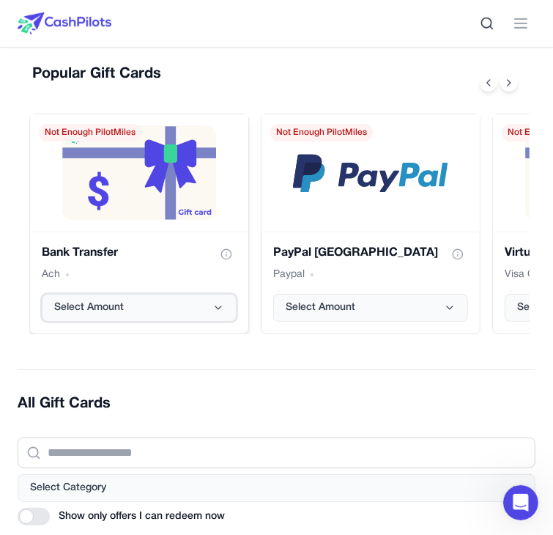
scroll to position [0, 0]
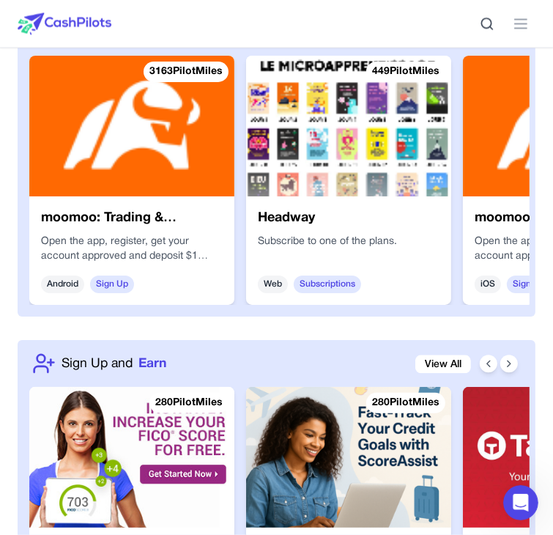
click at [187, 387] on img at bounding box center [131, 457] width 205 height 141
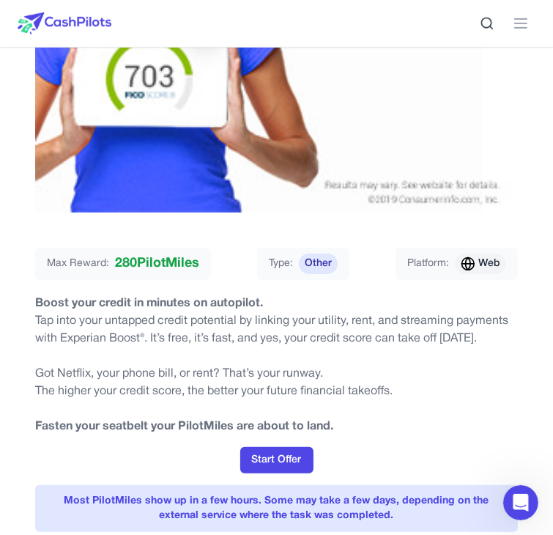
scroll to position [374, 0]
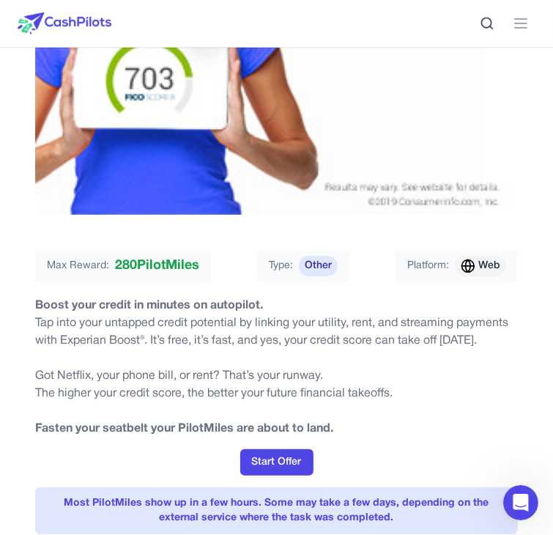
click at [483, 259] on span "Web" at bounding box center [489, 266] width 22 height 15
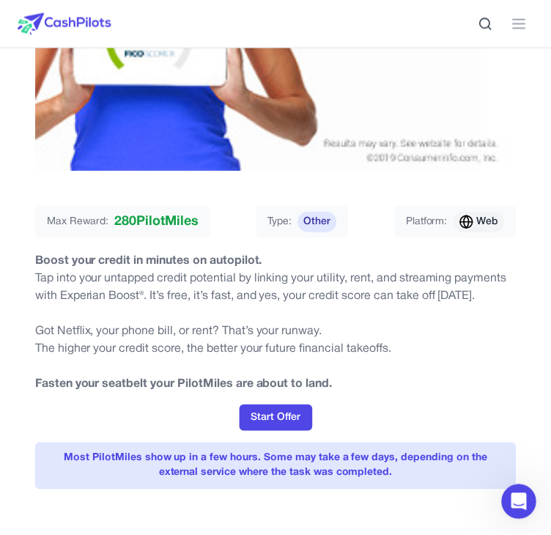
scroll to position [412, 0]
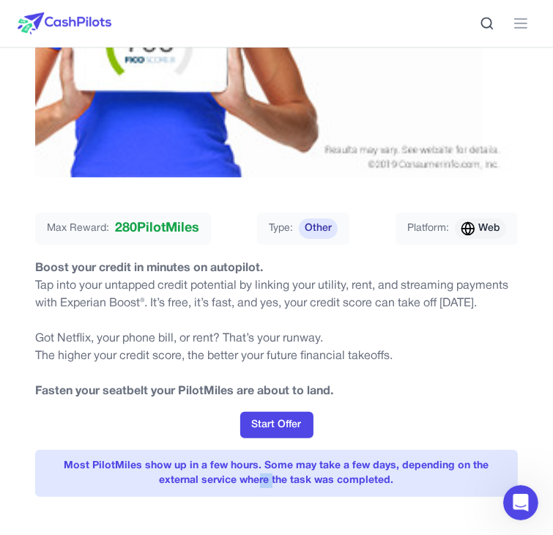
drag, startPoint x: 238, startPoint y: 392, endPoint x: 256, endPoint y: 381, distance: 20.7
click at [256, 450] on div "Most PilotMiles show up in a few hours. Some may take a few days, depending on …" at bounding box center [276, 473] width 483 height 47
click at [280, 412] on button "Start Offer" at bounding box center [276, 425] width 73 height 26
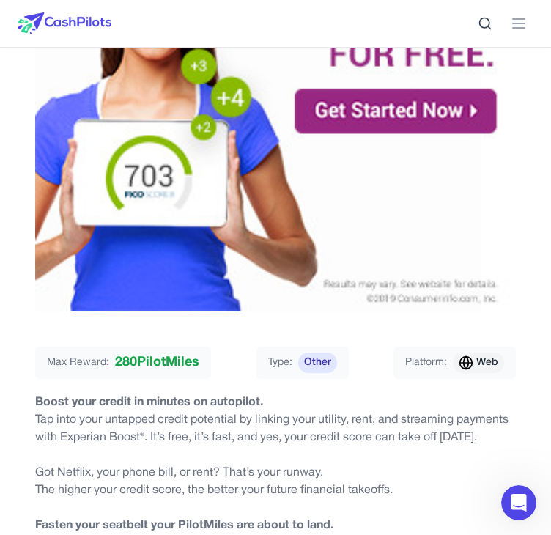
scroll to position [0, 0]
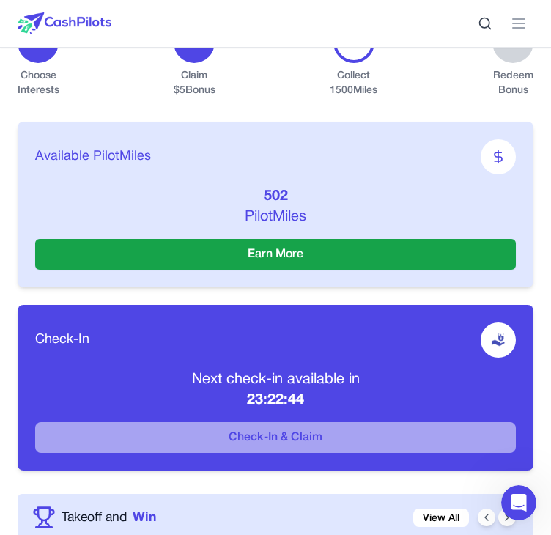
scroll to position [427, 0]
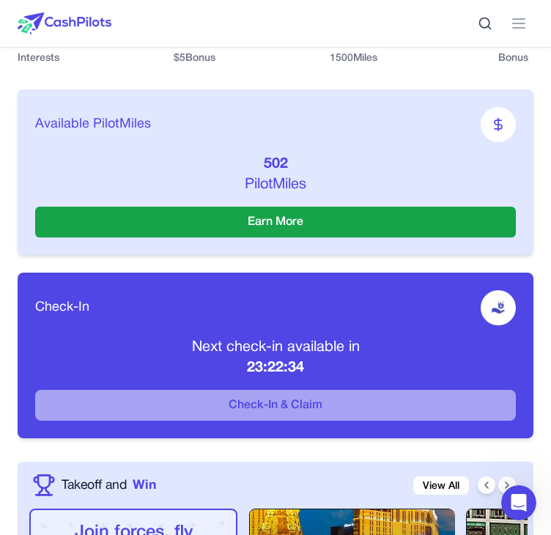
click at [502, 120] on icon at bounding box center [498, 124] width 15 height 15
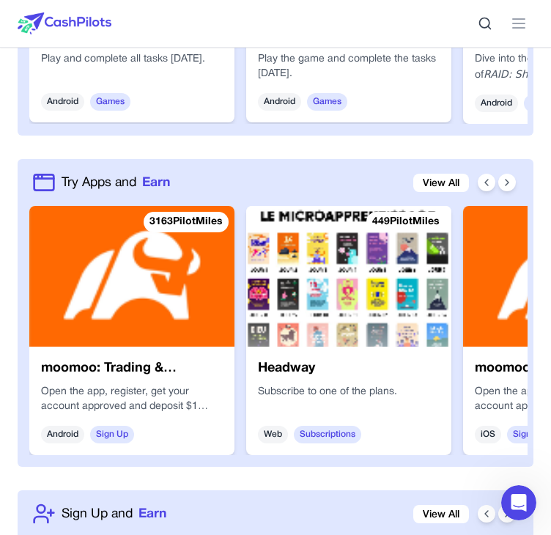
scroll to position [1324, 0]
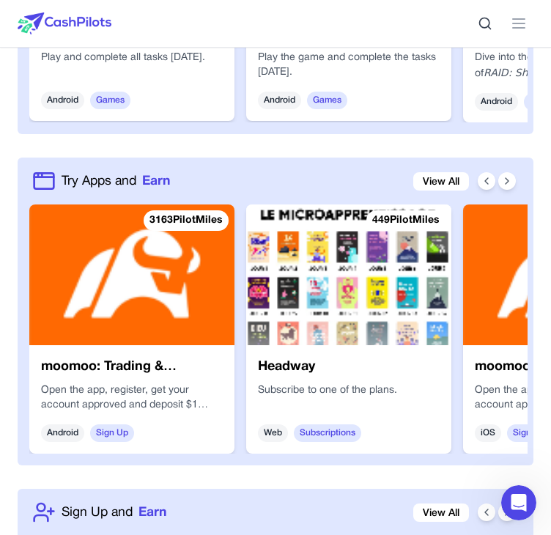
click at [145, 294] on img at bounding box center [131, 274] width 205 height 141
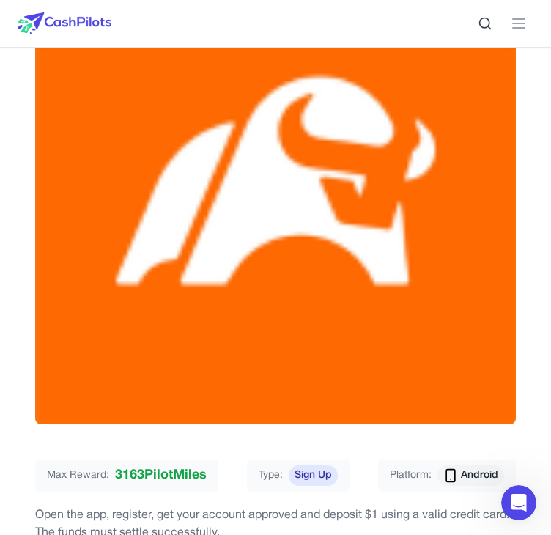
scroll to position [291, 0]
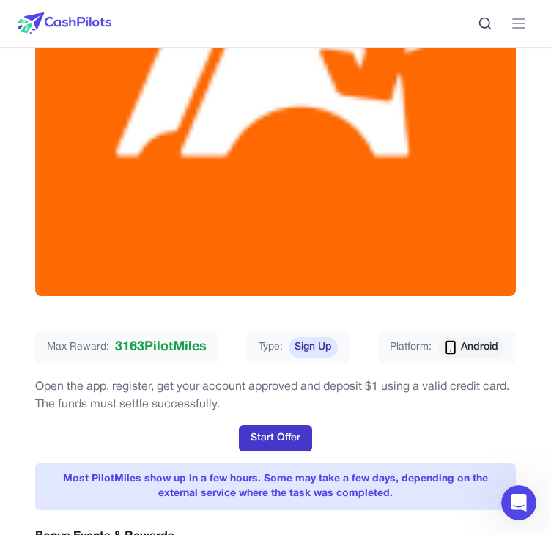
click at [293, 431] on button "Start Offer" at bounding box center [275, 438] width 73 height 26
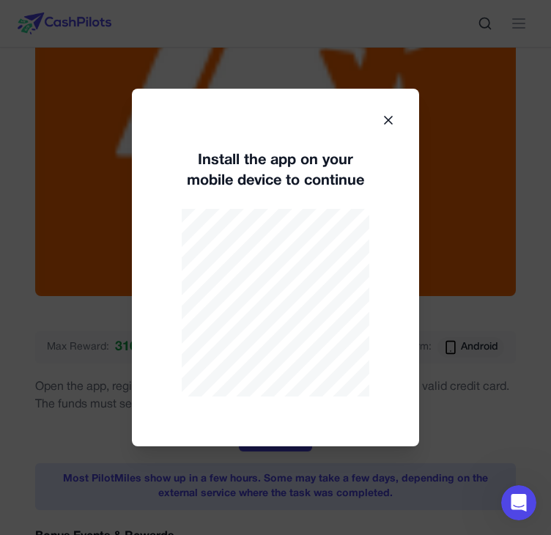
click at [389, 113] on icon at bounding box center [388, 120] width 15 height 15
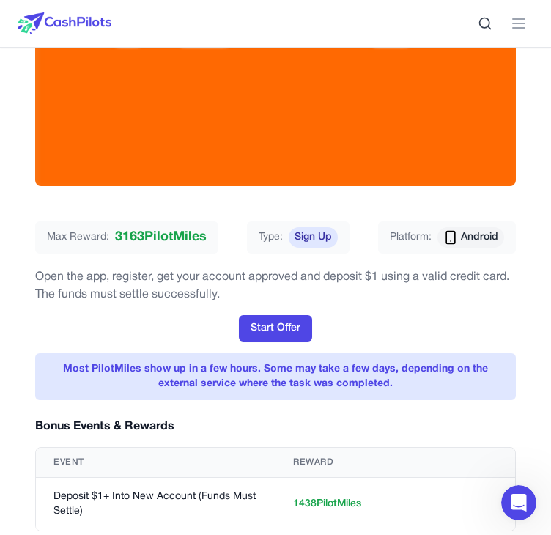
scroll to position [400, 0]
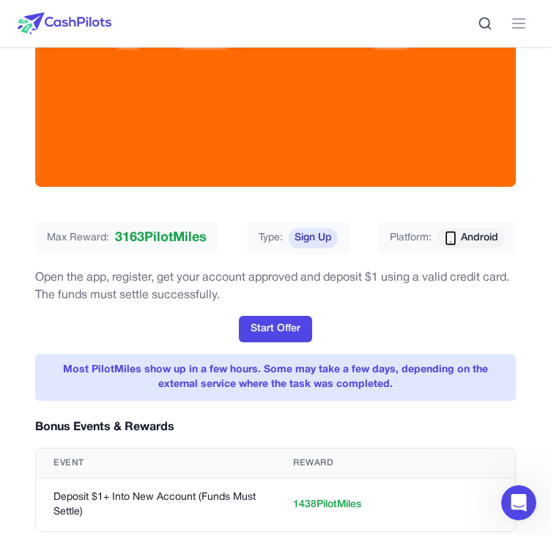
click at [175, 233] on span "3163 PilotMiles" at bounding box center [161, 238] width 92 height 21
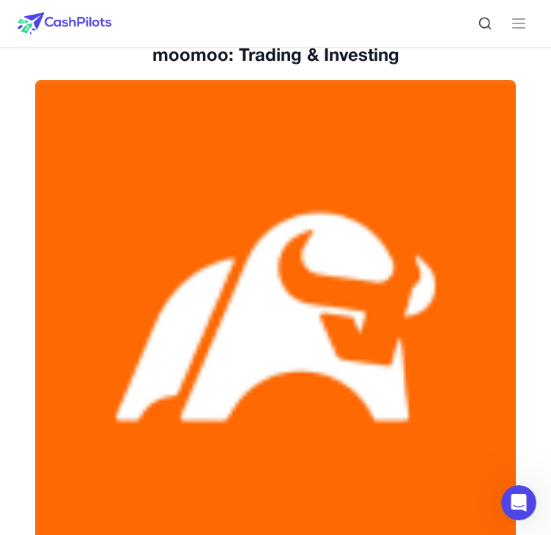
scroll to position [0, 0]
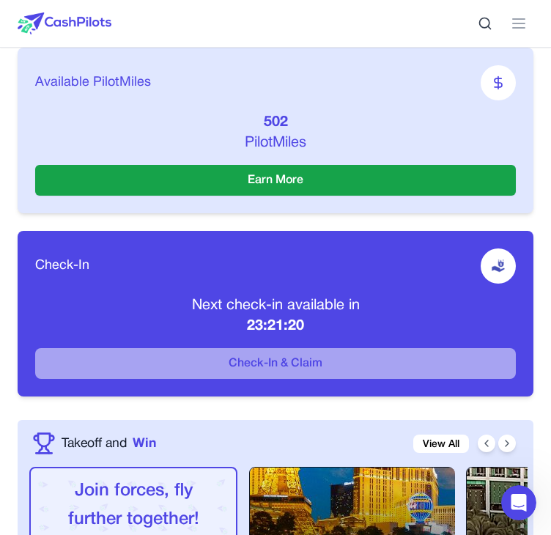
scroll to position [477, 0]
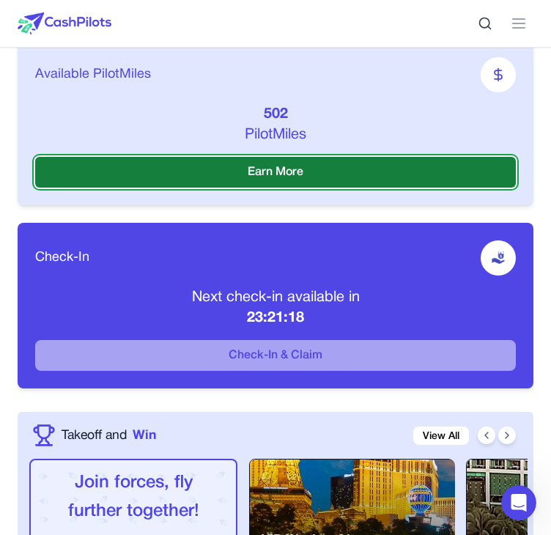
click at [305, 178] on button "Earn More" at bounding box center [275, 172] width 480 height 31
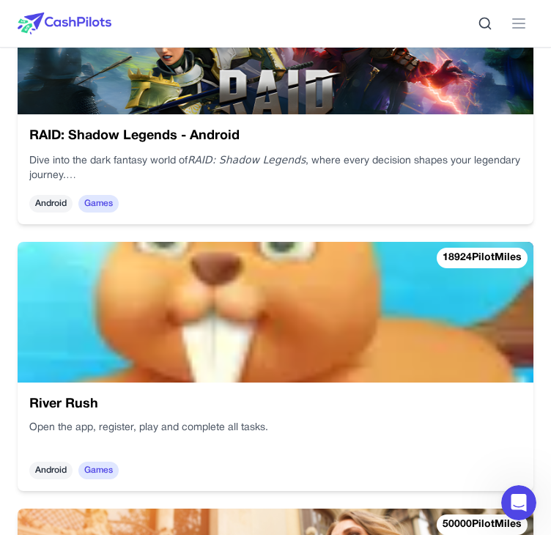
scroll to position [1101, 0]
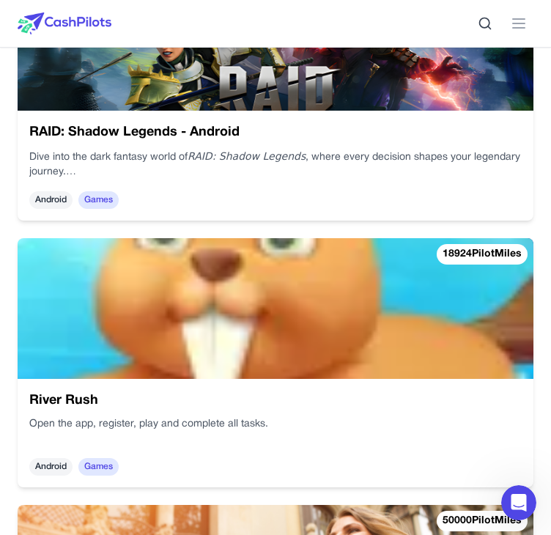
click at [207, 317] on img at bounding box center [276, 308] width 516 height 141
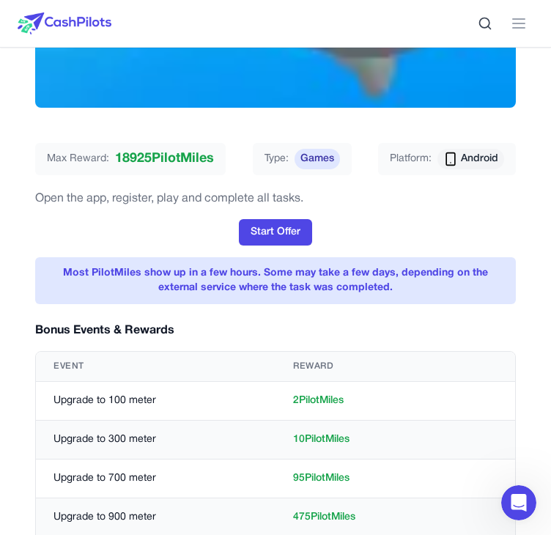
scroll to position [486, 0]
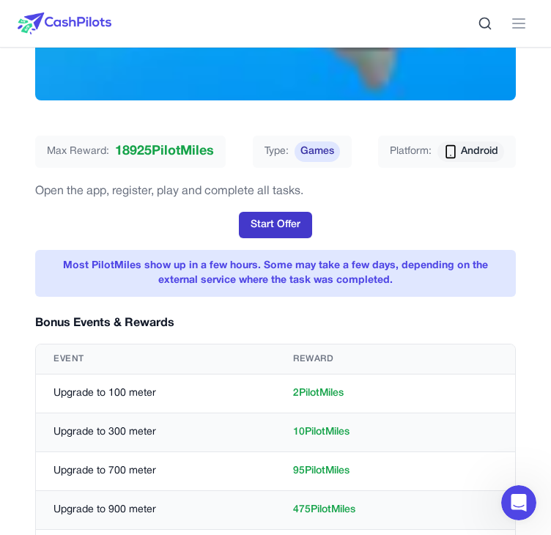
click at [280, 228] on button "Start Offer" at bounding box center [275, 225] width 73 height 26
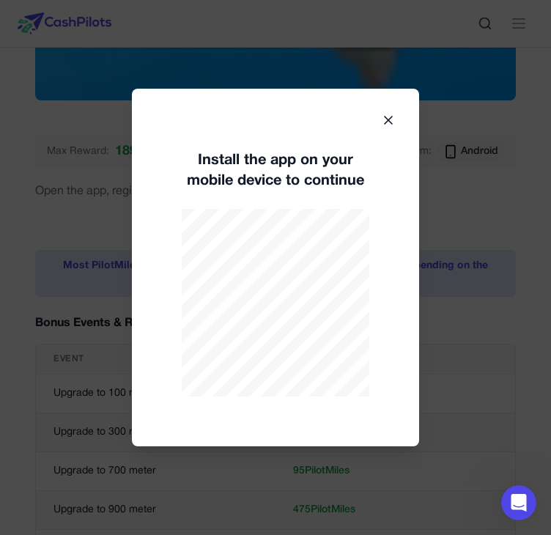
click at [390, 118] on icon at bounding box center [387, 119] width 7 height 7
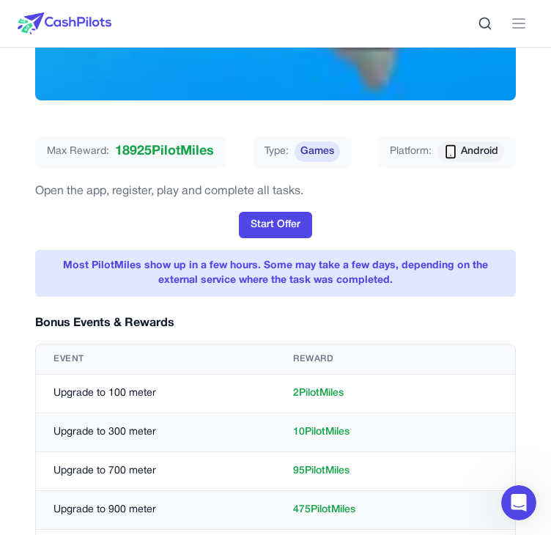
scroll to position [0, 0]
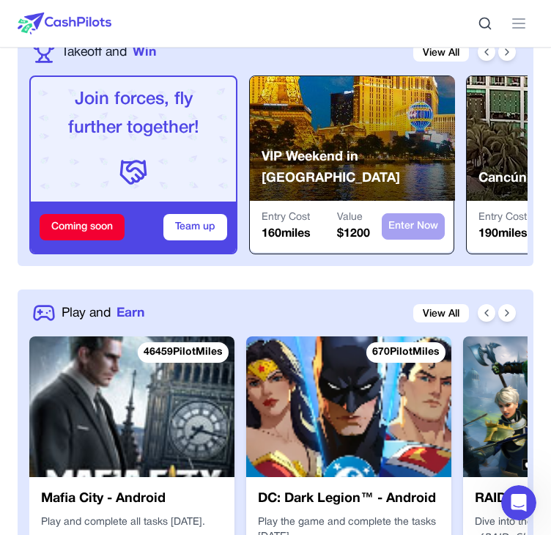
scroll to position [860, 0]
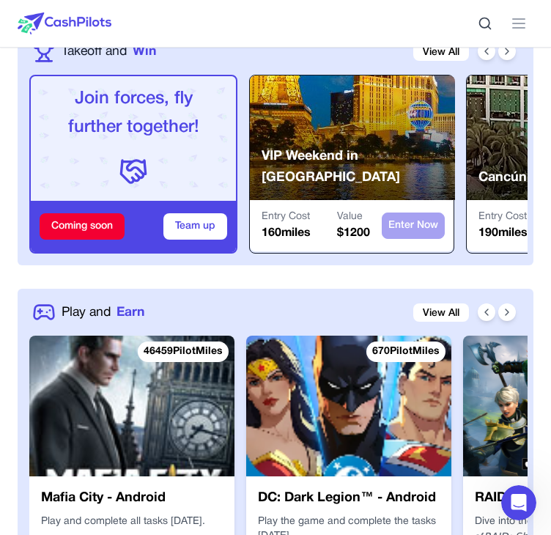
click at [107, 226] on div "Coming soon" at bounding box center [82, 226] width 85 height 26
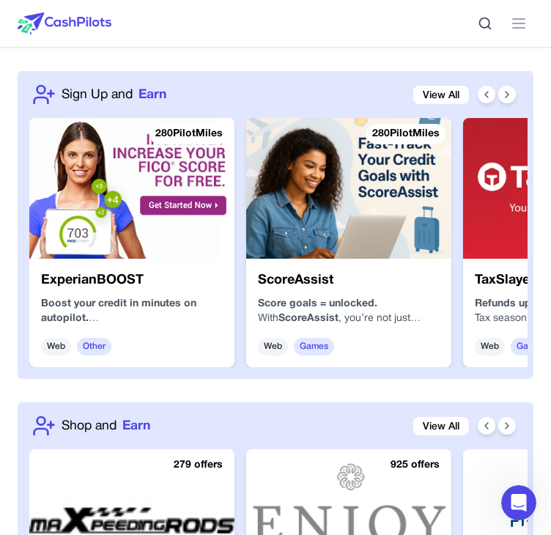
scroll to position [1763, 0]
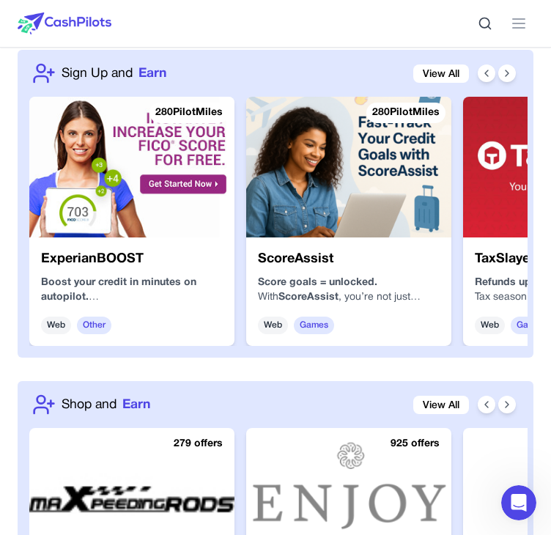
click at [346, 223] on img at bounding box center [348, 167] width 205 height 141
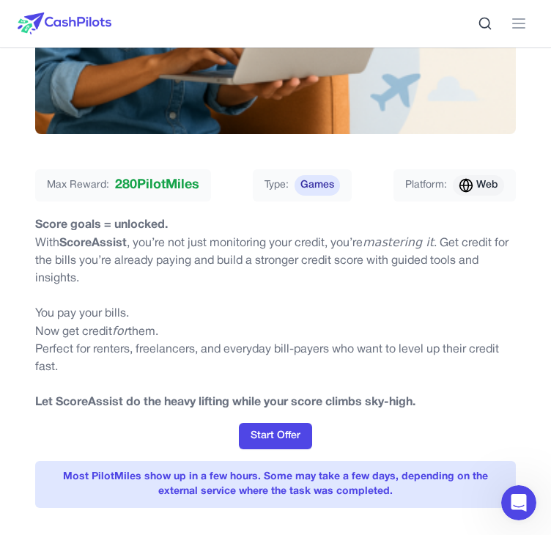
scroll to position [483, 0]
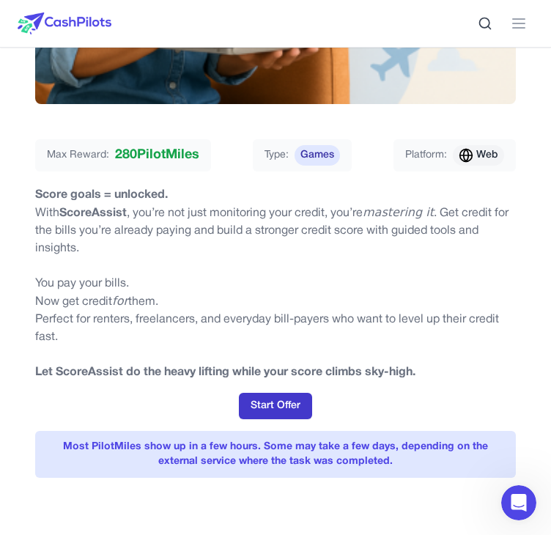
click at [255, 403] on button "Start Offer" at bounding box center [275, 406] width 73 height 26
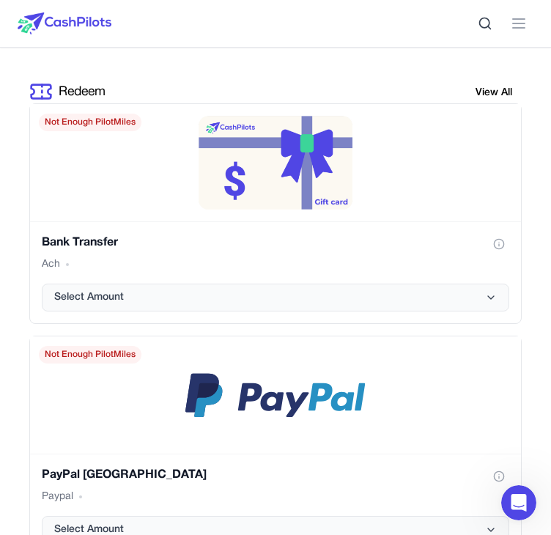
scroll to position [3401, 0]
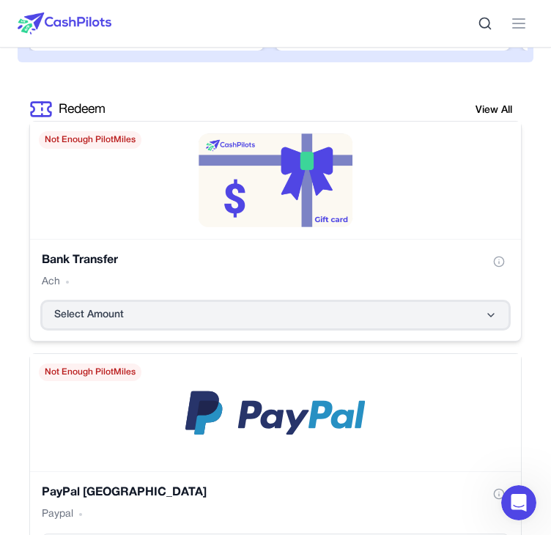
click at [248, 312] on button "Select Amount" at bounding box center [275, 315] width 467 height 28
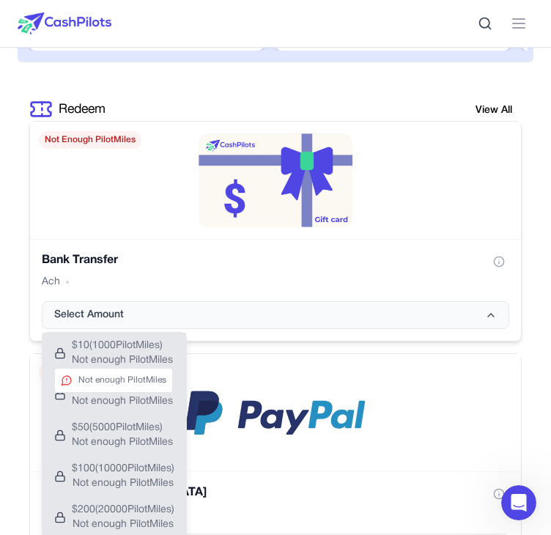
click at [126, 373] on div "Not enough PilotMiles" at bounding box center [113, 380] width 119 height 25
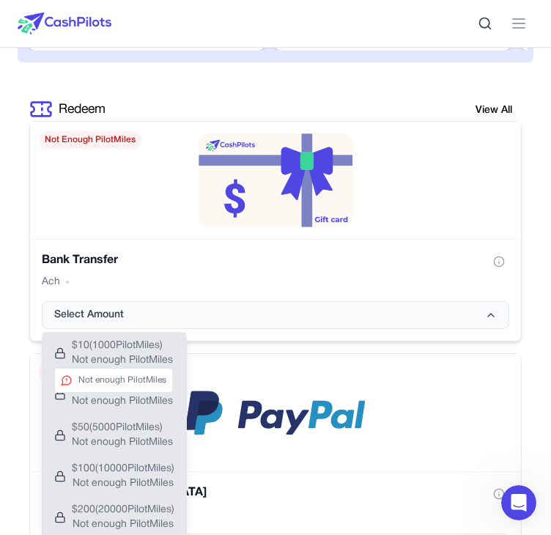
click at [126, 373] on div "Not enough PilotMiles" at bounding box center [113, 380] width 119 height 25
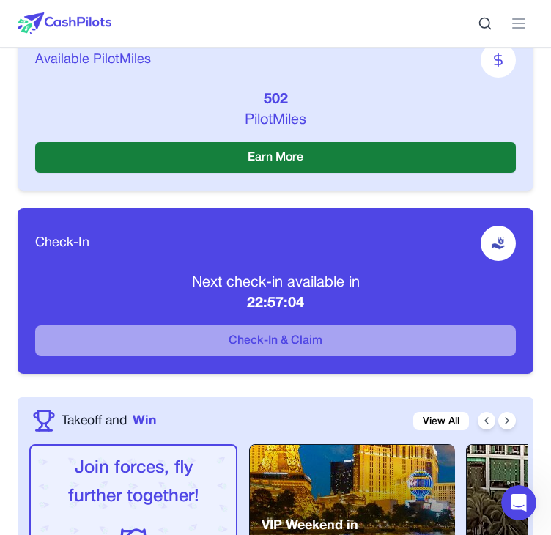
scroll to position [454, 0]
